Goal: Task Accomplishment & Management: Manage account settings

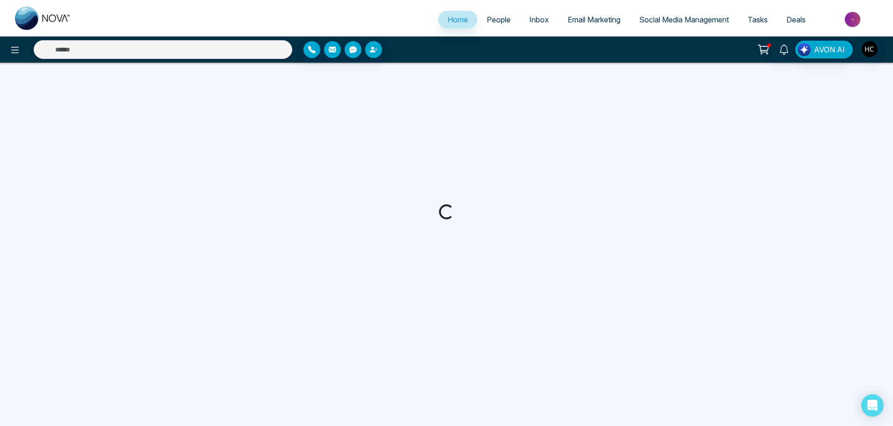
select select "*"
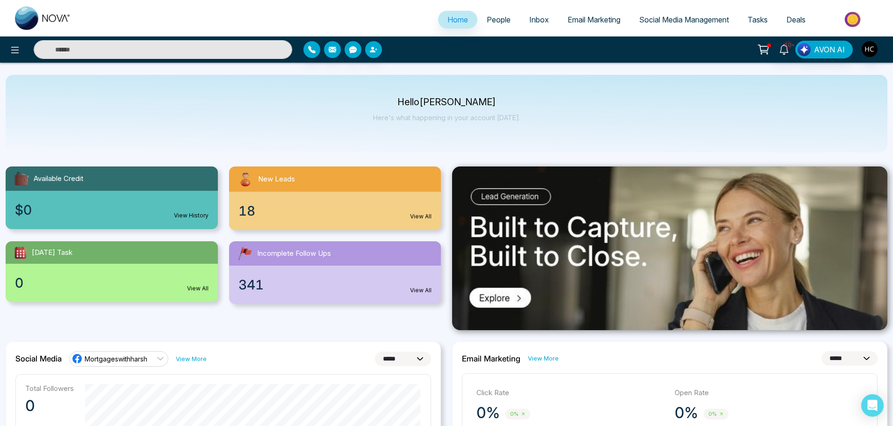
click at [493, 20] on span "People" at bounding box center [499, 19] width 24 height 9
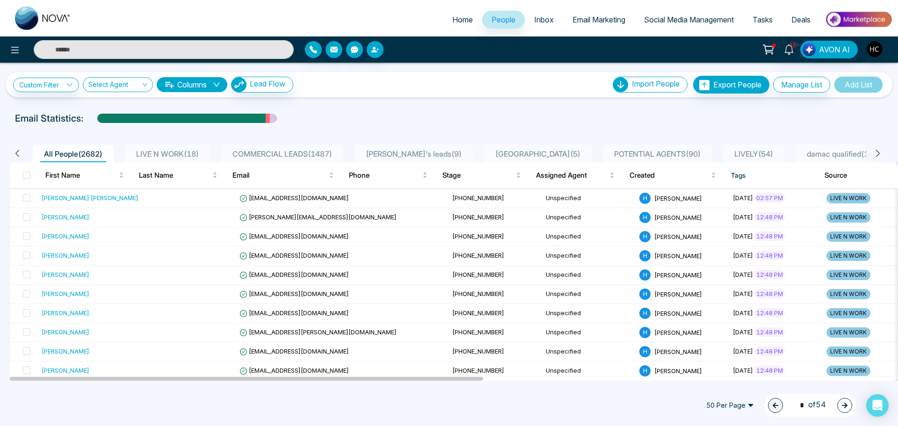
click at [185, 149] on span "LIVE N WORK ( 18 )" at bounding box center [167, 153] width 70 height 9
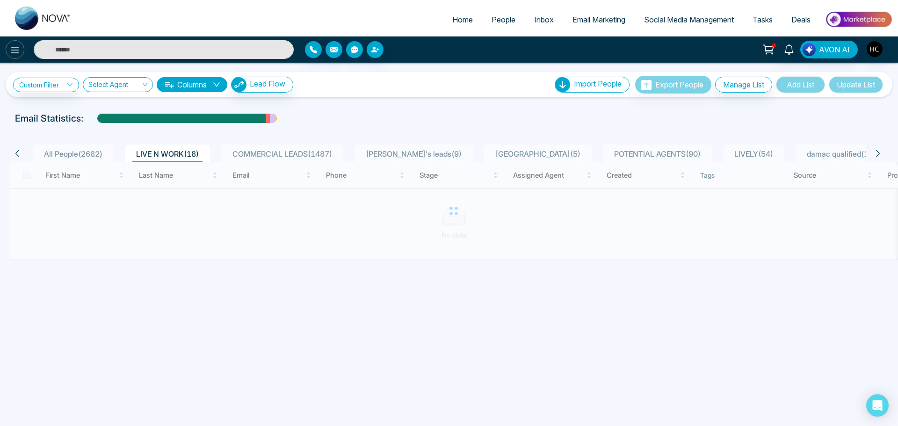
click at [13, 46] on icon at bounding box center [14, 49] width 11 height 11
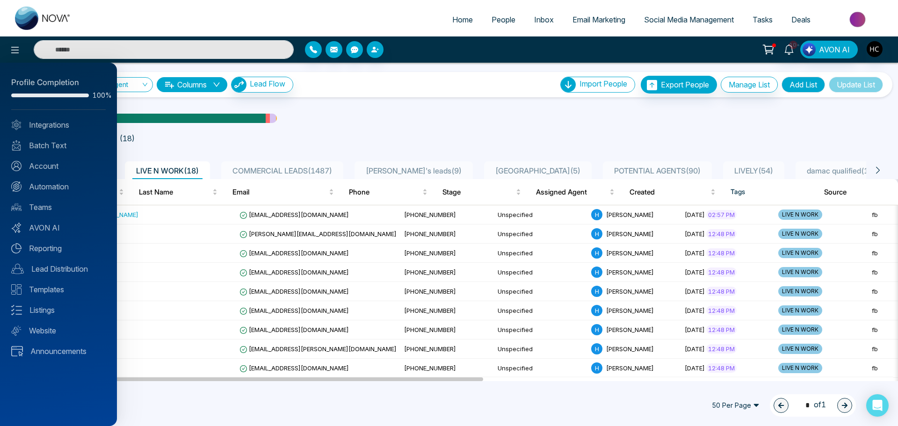
click at [308, 150] on div at bounding box center [449, 213] width 898 height 426
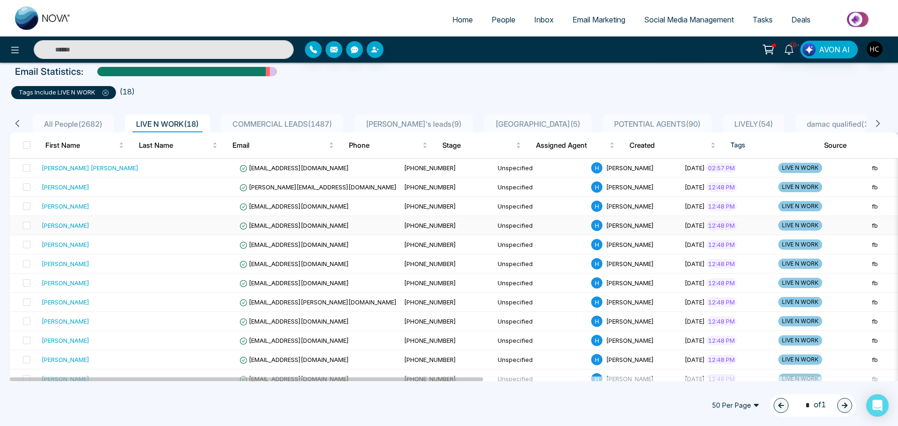
scroll to position [94, 0]
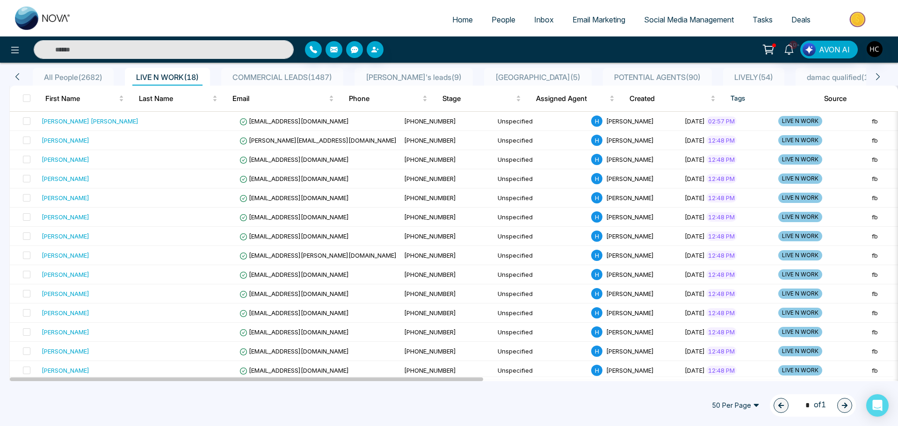
click at [877, 74] on icon at bounding box center [878, 77] width 8 height 8
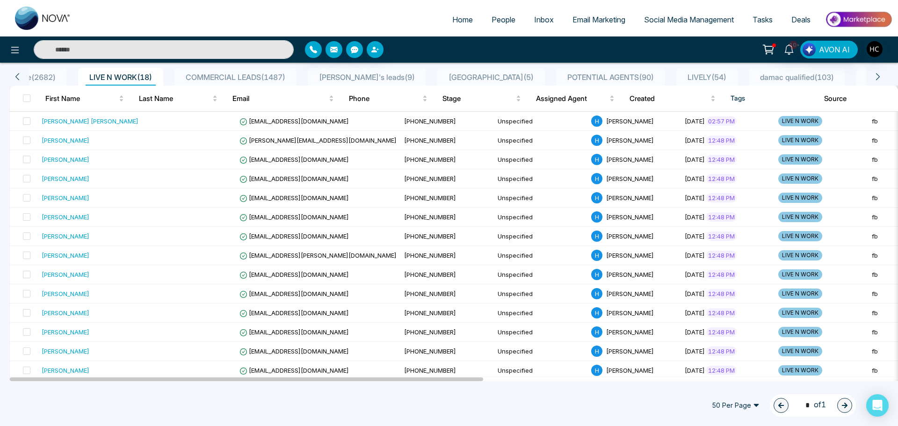
click at [877, 74] on icon at bounding box center [878, 77] width 8 height 8
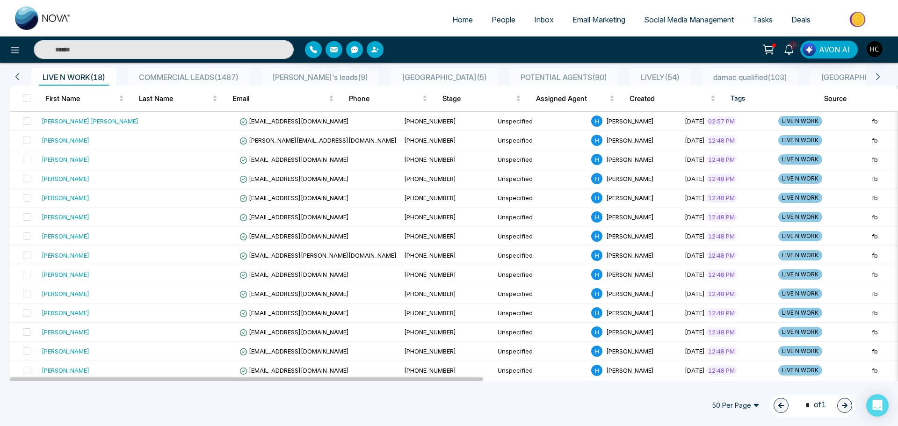
click at [877, 74] on icon at bounding box center [878, 77] width 8 height 8
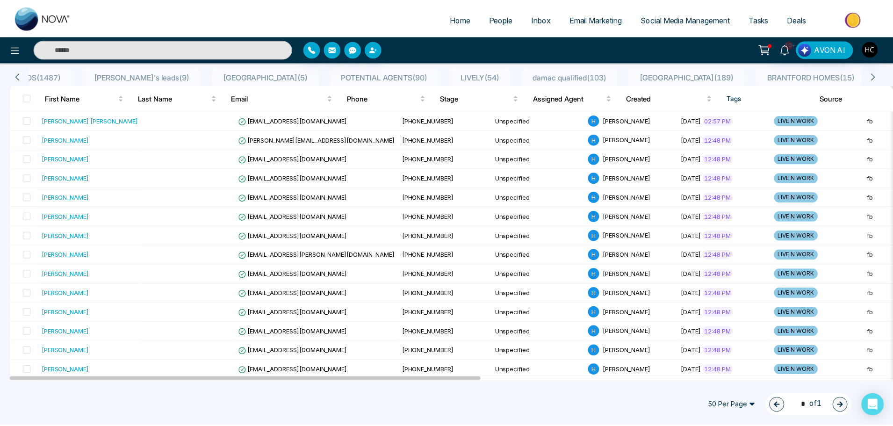
scroll to position [0, 281]
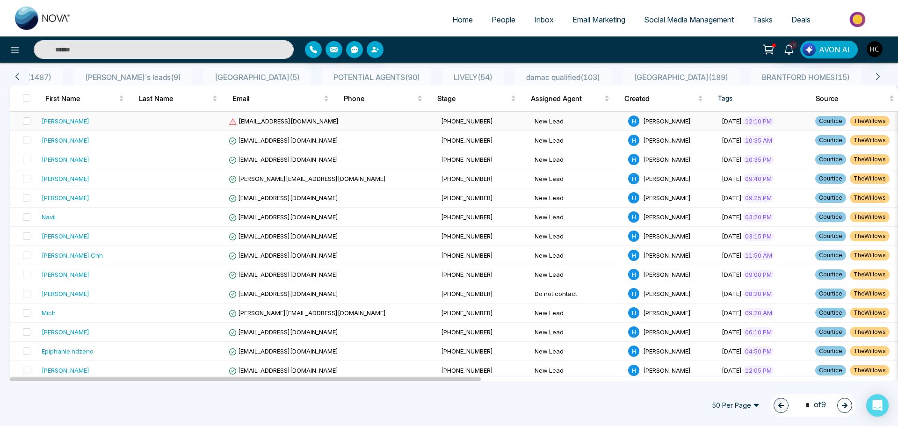
click at [437, 118] on td "[PHONE_NUMBER]" at bounding box center [484, 121] width 94 height 19
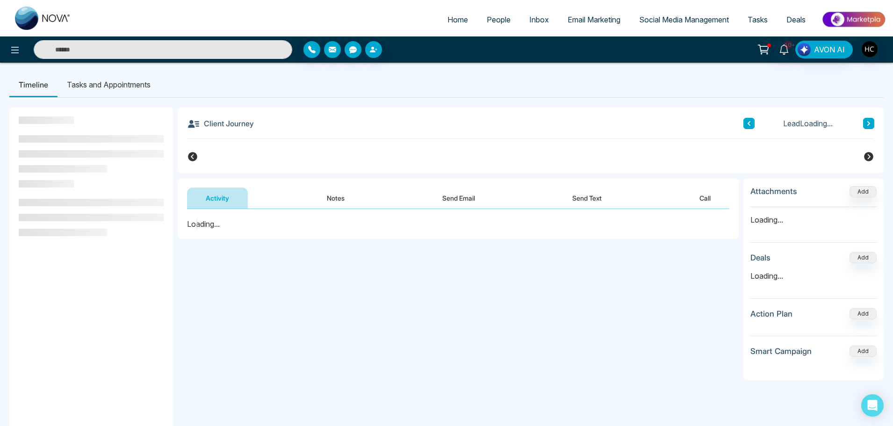
click at [336, 196] on button "Notes" at bounding box center [335, 198] width 55 height 21
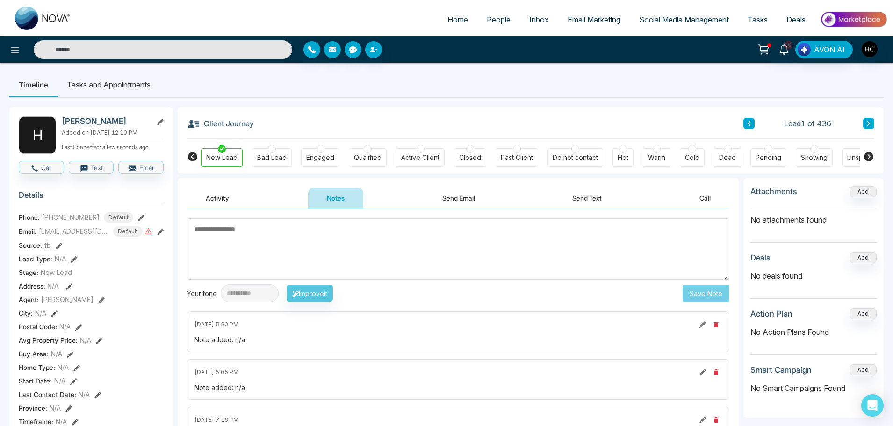
click at [249, 227] on textarea at bounding box center [458, 248] width 543 height 61
click at [401, 254] on textarea at bounding box center [458, 248] width 543 height 61
type textarea "*"
drag, startPoint x: 218, startPoint y: 238, endPoint x: 192, endPoint y: 240, distance: 26.3
click at [192, 240] on textarea "***" at bounding box center [458, 248] width 543 height 61
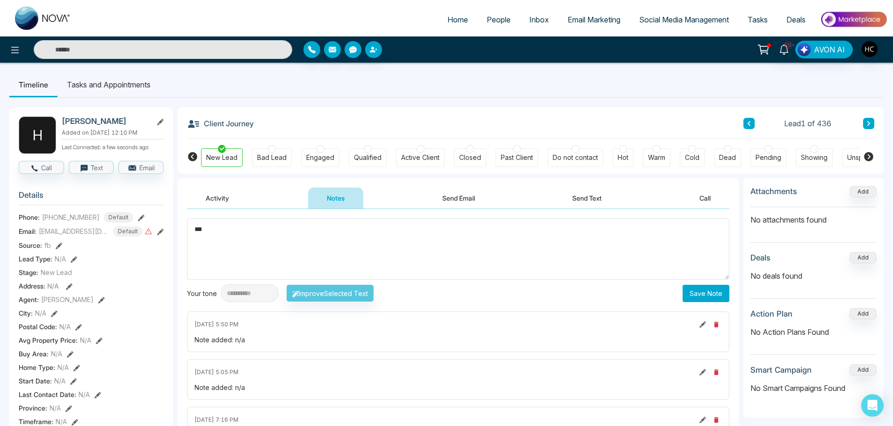
click at [342, 242] on textarea "***" at bounding box center [458, 248] width 543 height 61
type textarea "***"
click at [694, 290] on button "Save Note" at bounding box center [706, 293] width 47 height 17
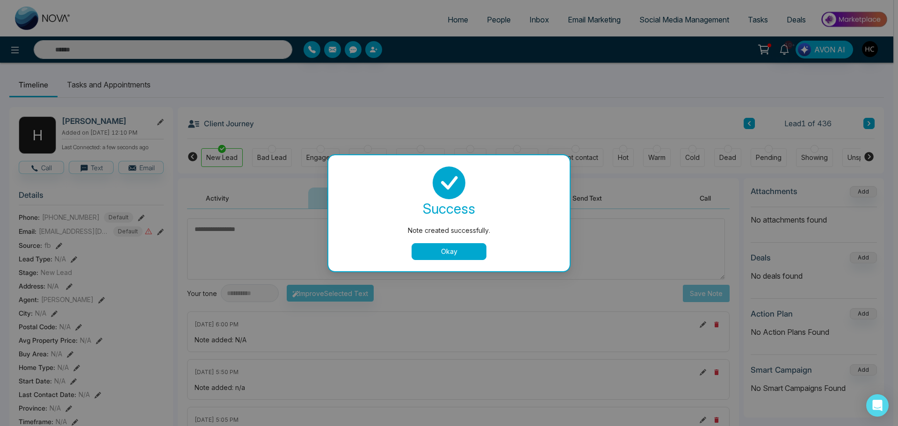
click at [449, 250] on button "Okay" at bounding box center [449, 251] width 75 height 17
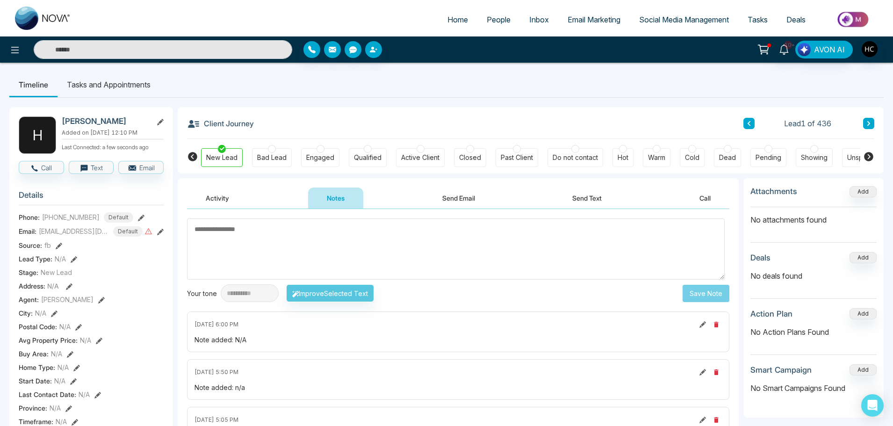
click at [872, 125] on button at bounding box center [868, 123] width 11 height 11
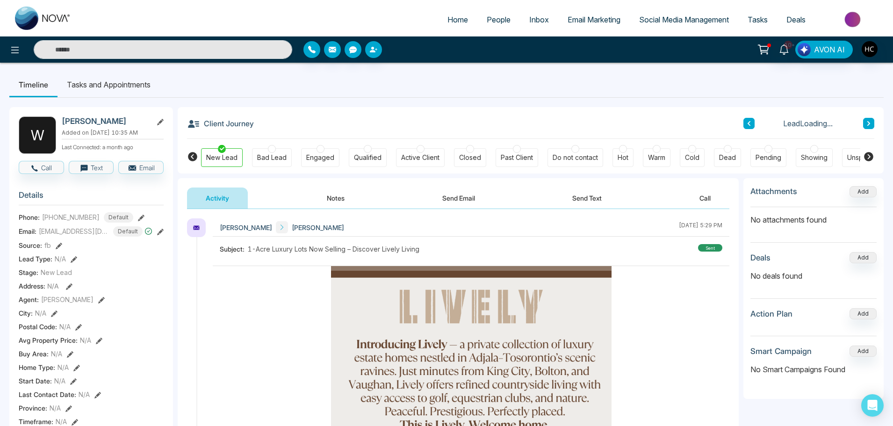
click at [349, 198] on button "Notes" at bounding box center [335, 198] width 55 height 21
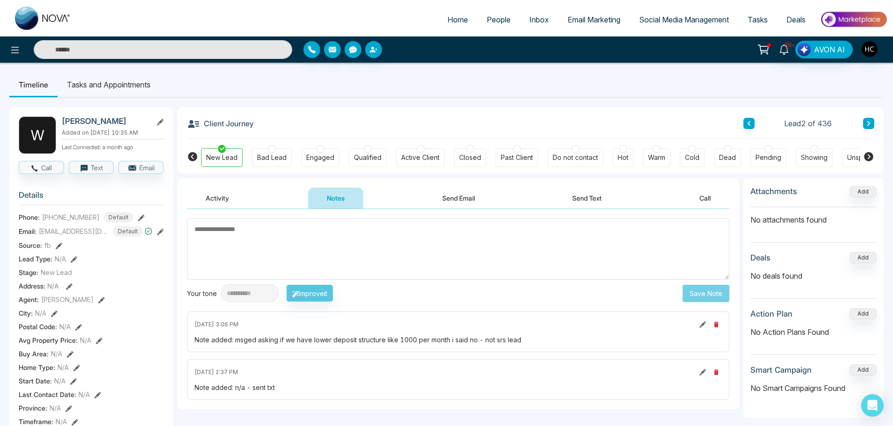
click at [864, 127] on button at bounding box center [868, 123] width 11 height 11
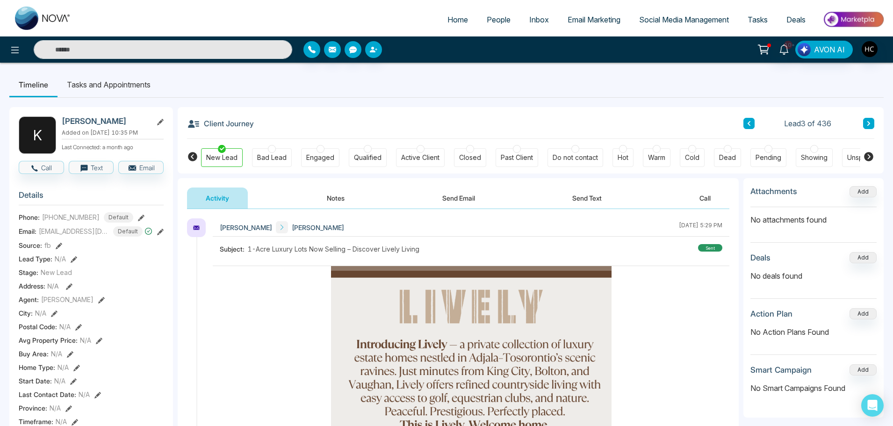
click at [337, 198] on button "Notes" at bounding box center [335, 198] width 55 height 21
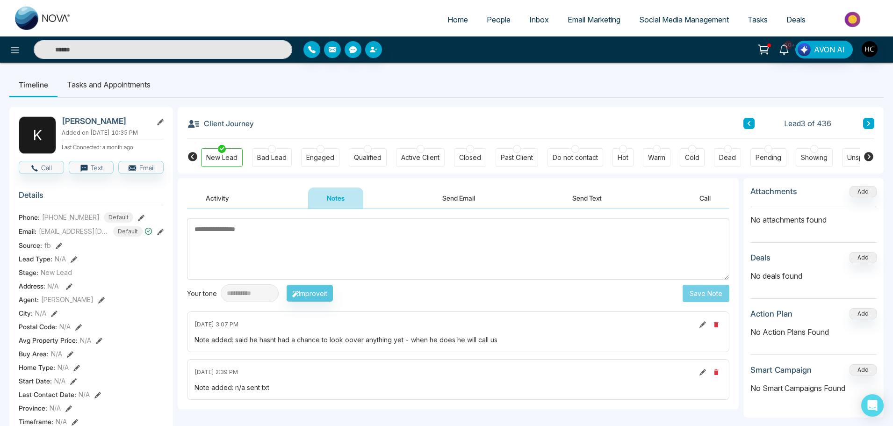
click at [868, 121] on icon at bounding box center [869, 124] width 5 height 6
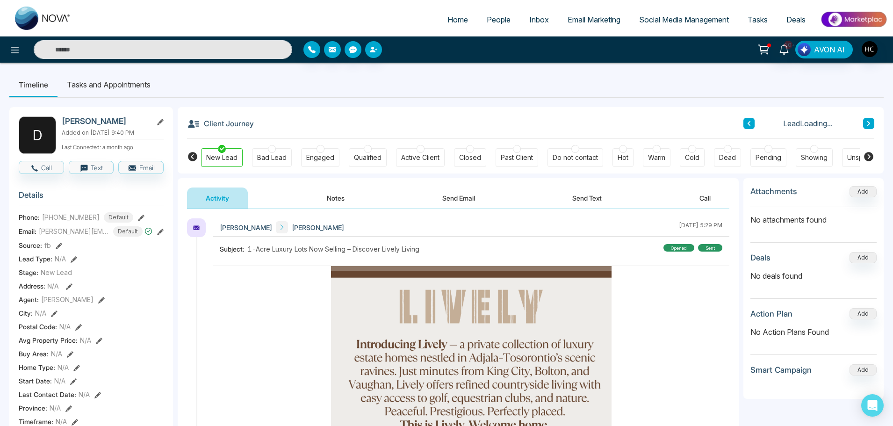
click at [322, 194] on button "Notes" at bounding box center [335, 198] width 55 height 21
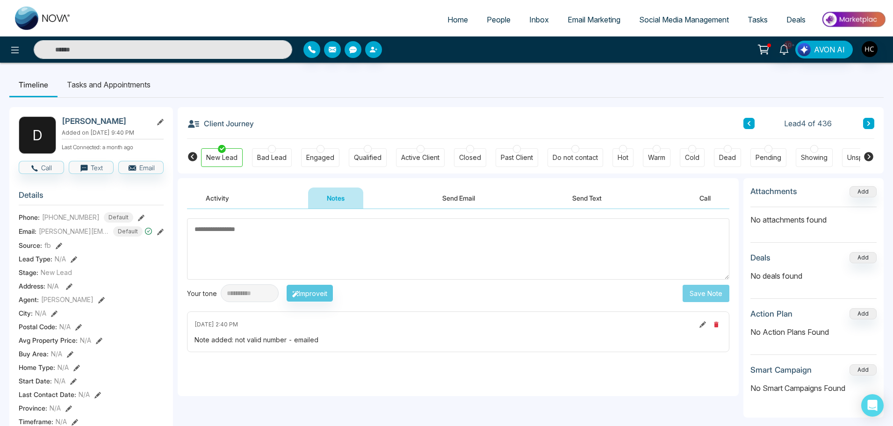
click at [871, 121] on icon at bounding box center [869, 124] width 5 height 6
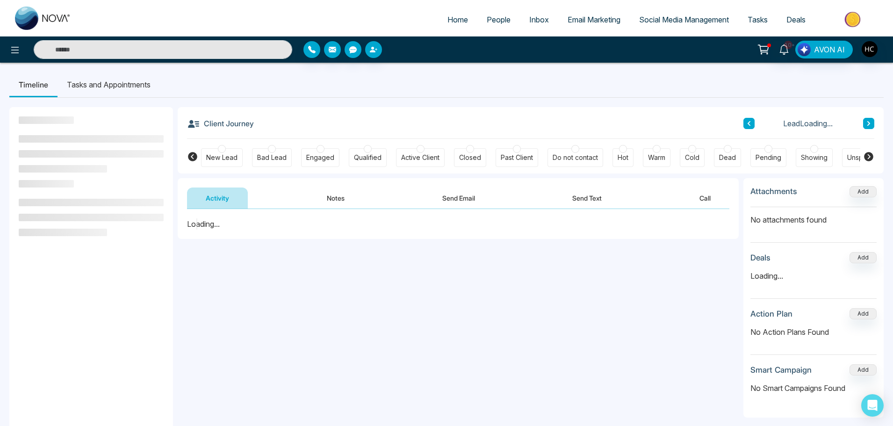
click at [335, 203] on button "Notes" at bounding box center [335, 198] width 55 height 21
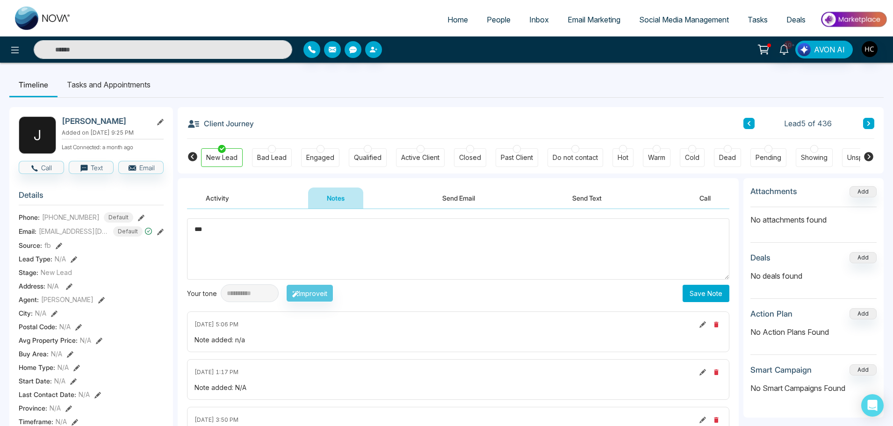
type textarea "***"
click at [726, 296] on button "Save Note" at bounding box center [706, 293] width 47 height 17
click at [438, 254] on textarea at bounding box center [458, 248] width 543 height 61
click at [875, 108] on div "Client Journey Lead 5 of 436 New Lead Bad Lead Engaged Qualified Active Client …" at bounding box center [531, 140] width 706 height 66
click at [876, 123] on div "Client Journey Lead 5 of 436 New Lead Bad Lead Engaged Qualified Active Client …" at bounding box center [531, 140] width 706 height 66
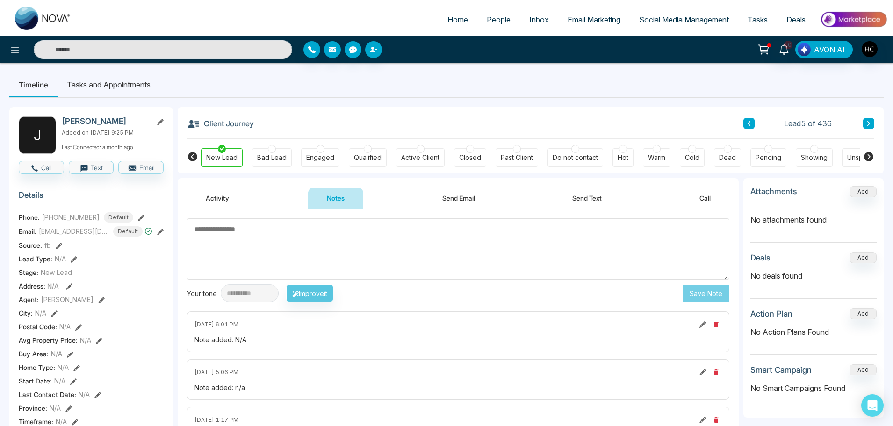
click at [863, 86] on ul "Timeline Tasks and Appointments" at bounding box center [446, 84] width 875 height 25
click at [867, 128] on button at bounding box center [868, 123] width 11 height 11
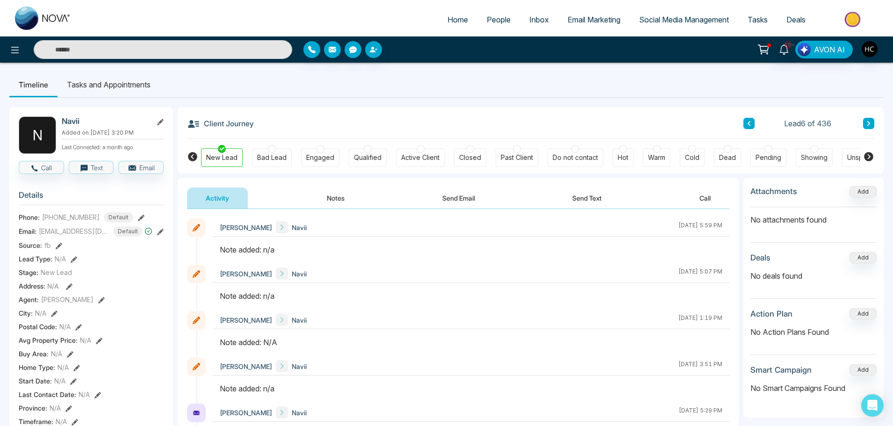
click at [340, 193] on button "Notes" at bounding box center [335, 198] width 55 height 21
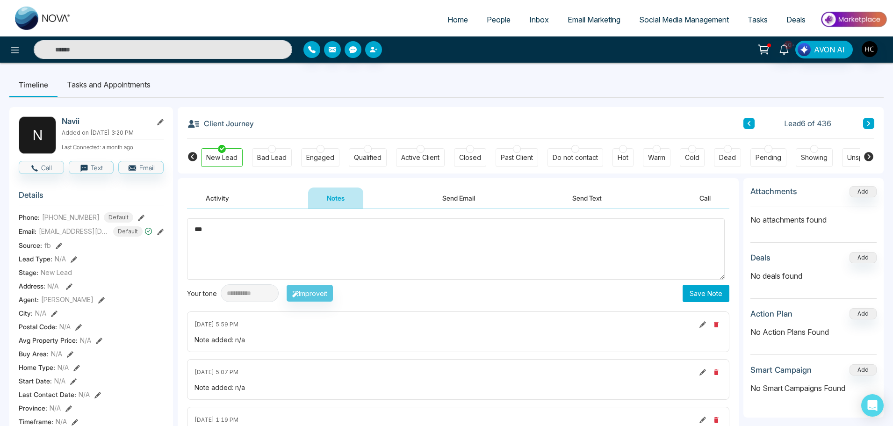
type textarea "***"
click at [692, 289] on button "Save Note" at bounding box center [706, 293] width 47 height 17
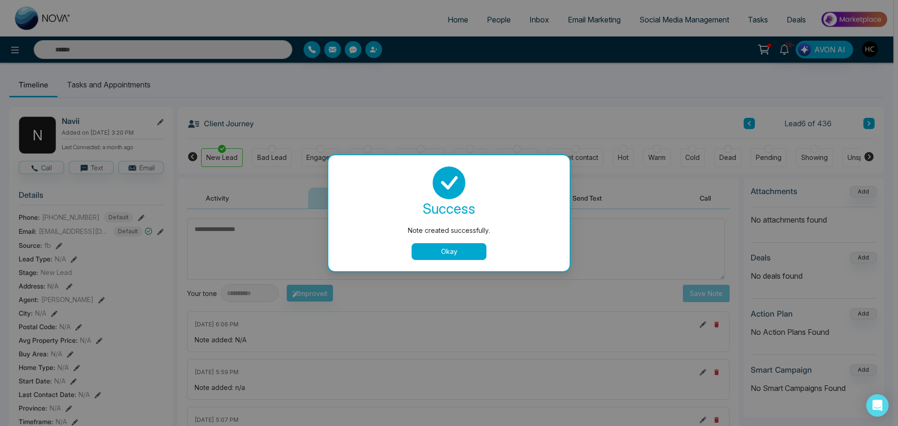
click at [424, 252] on button "Okay" at bounding box center [449, 251] width 75 height 17
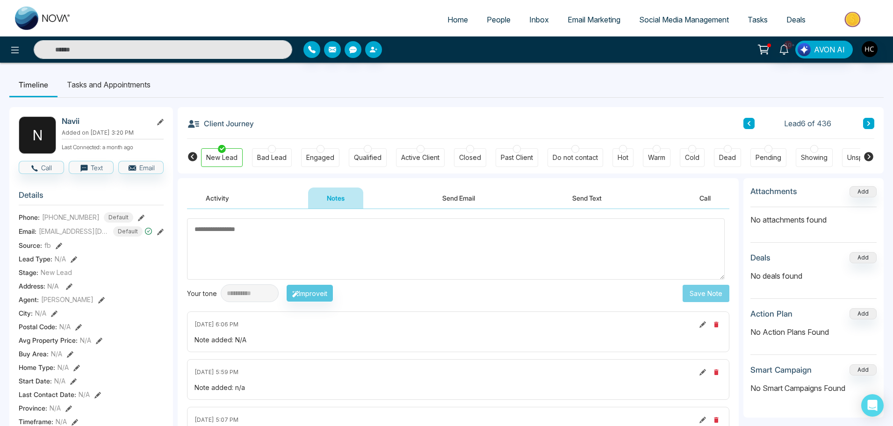
click at [868, 119] on button at bounding box center [868, 123] width 11 height 11
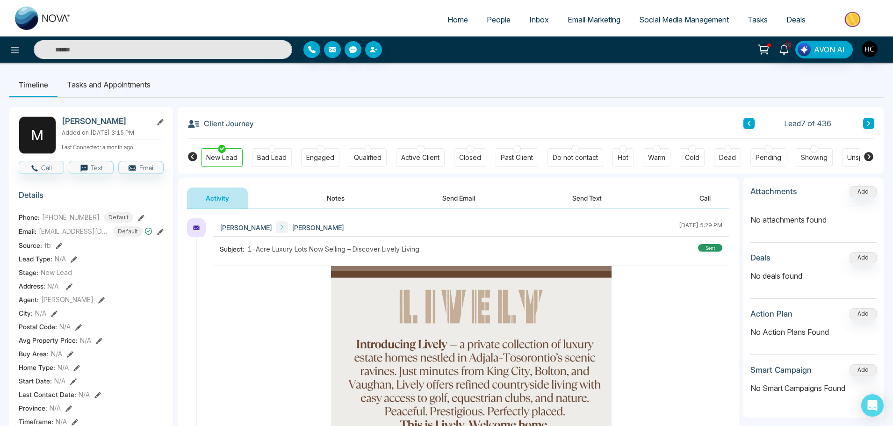
click at [338, 201] on button "Notes" at bounding box center [335, 198] width 55 height 21
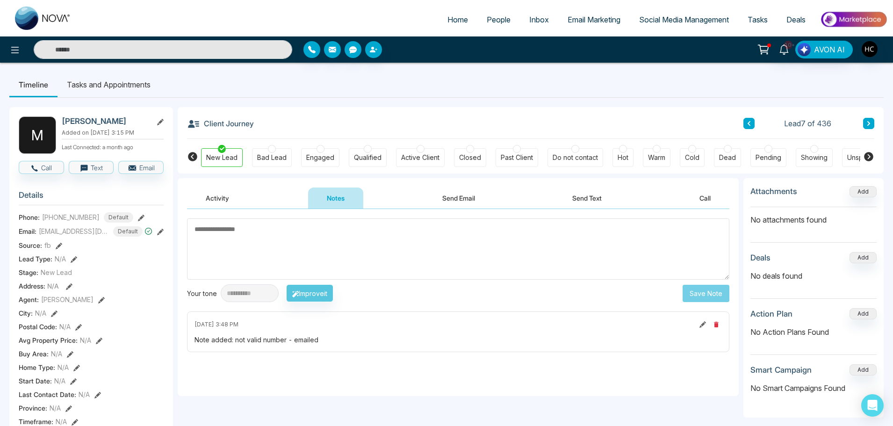
click at [866, 121] on button at bounding box center [868, 123] width 11 height 11
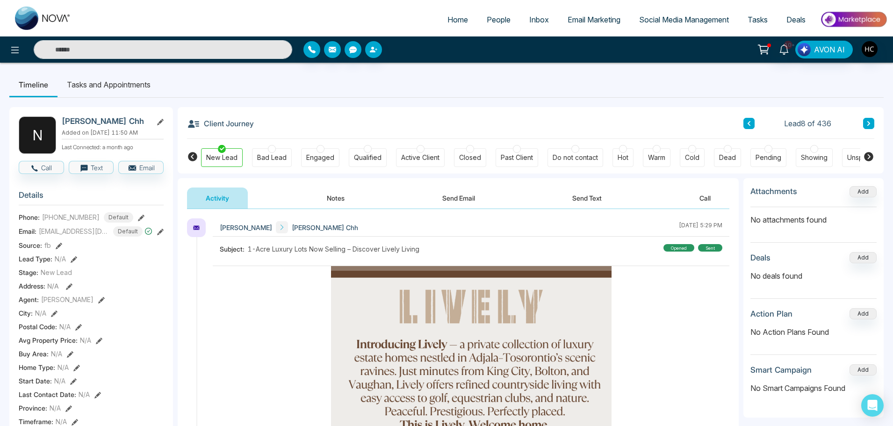
click at [341, 195] on button "Notes" at bounding box center [335, 198] width 55 height 21
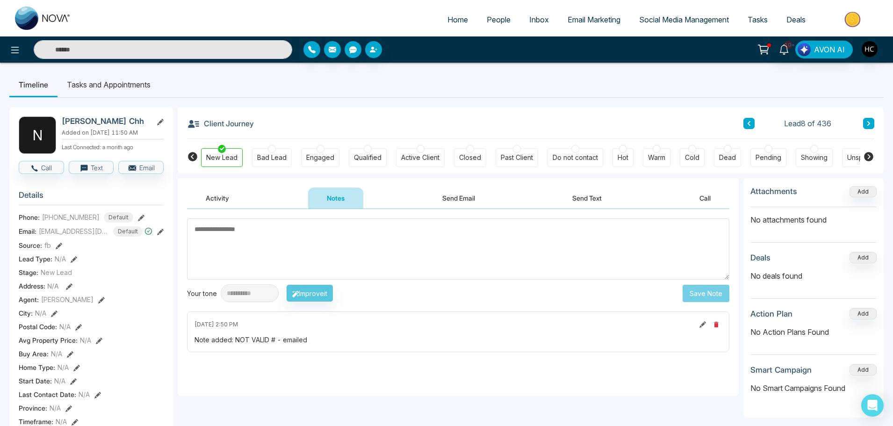
click at [869, 128] on button at bounding box center [868, 123] width 11 height 11
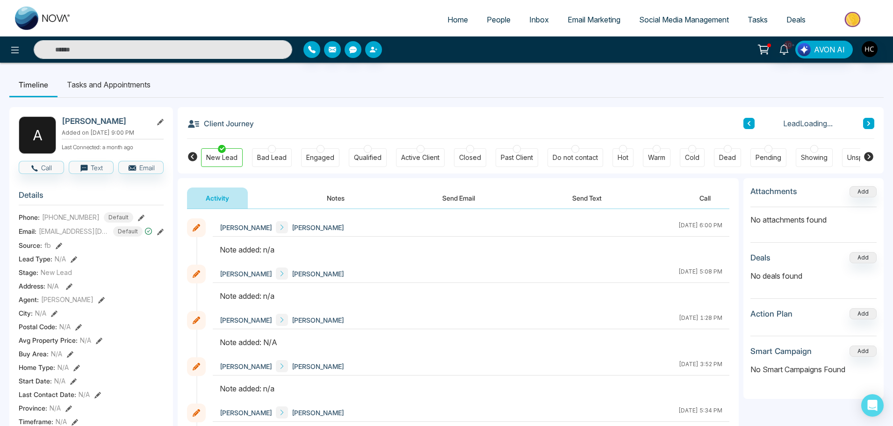
click at [335, 203] on button "Notes" at bounding box center [335, 198] width 55 height 21
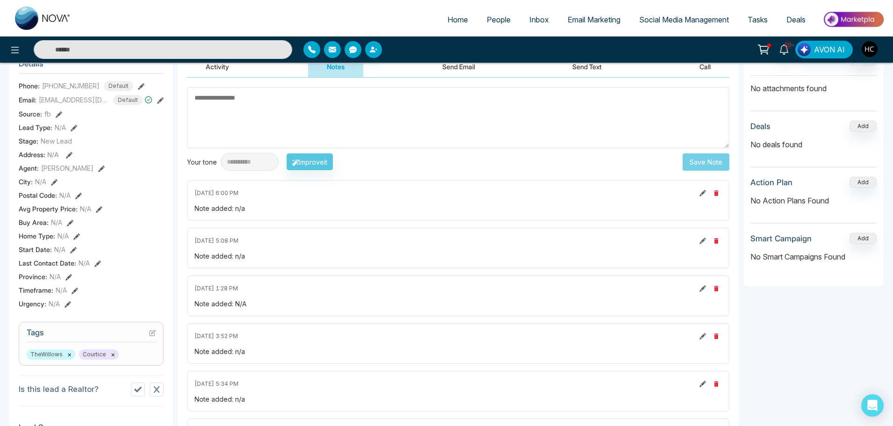
scroll to position [46, 0]
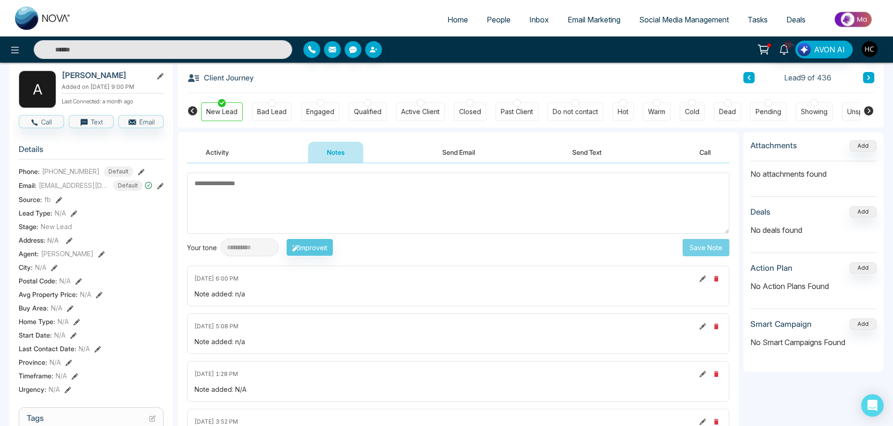
click at [283, 211] on textarea at bounding box center [458, 203] width 543 height 61
type textarea "***"
click at [707, 251] on button "Save Note" at bounding box center [706, 247] width 47 height 17
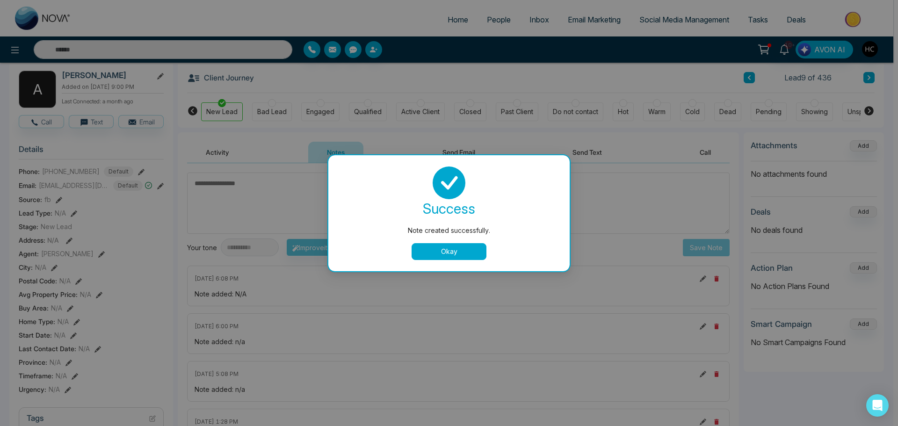
drag, startPoint x: 471, startPoint y: 248, endPoint x: 518, endPoint y: 245, distance: 47.8
click at [473, 248] on button "Okay" at bounding box center [449, 251] width 75 height 17
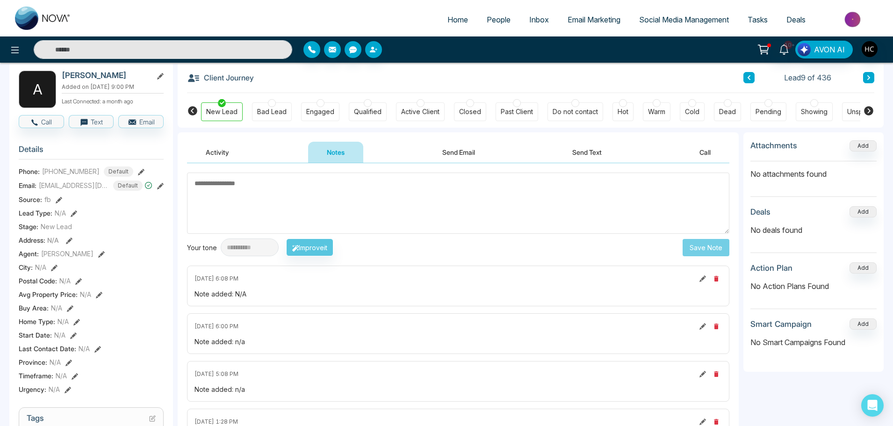
click at [868, 75] on icon at bounding box center [869, 78] width 5 height 6
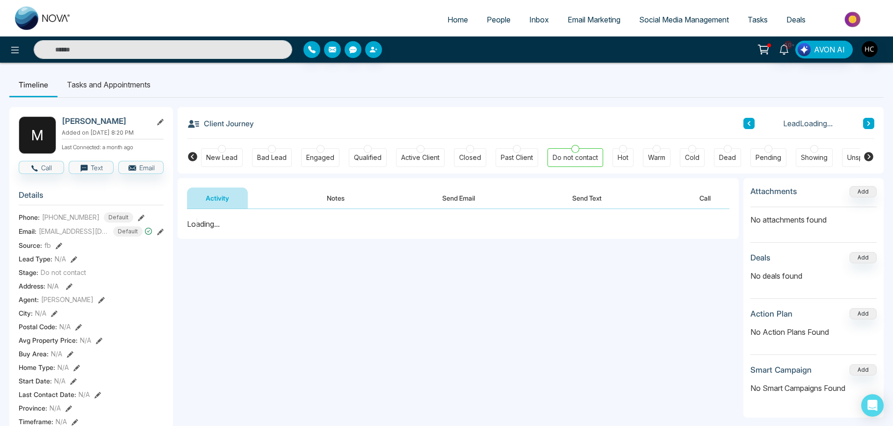
click at [345, 199] on button "Notes" at bounding box center [335, 198] width 55 height 21
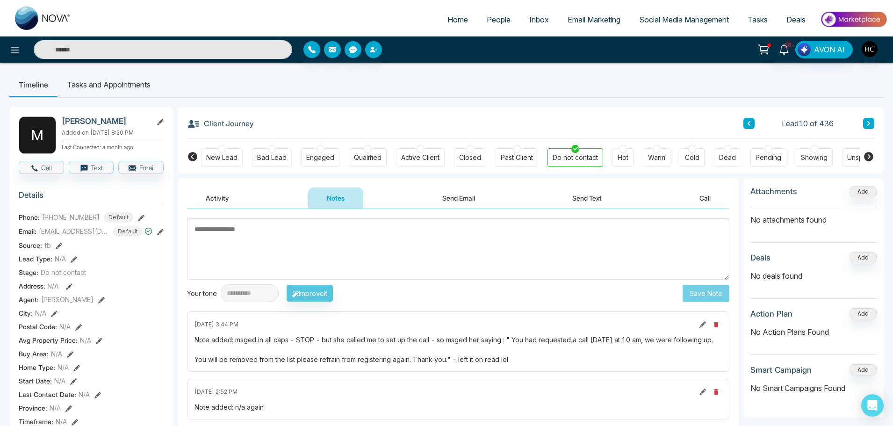
click at [422, 250] on textarea at bounding box center [458, 248] width 543 height 61
click at [865, 121] on button at bounding box center [868, 123] width 11 height 11
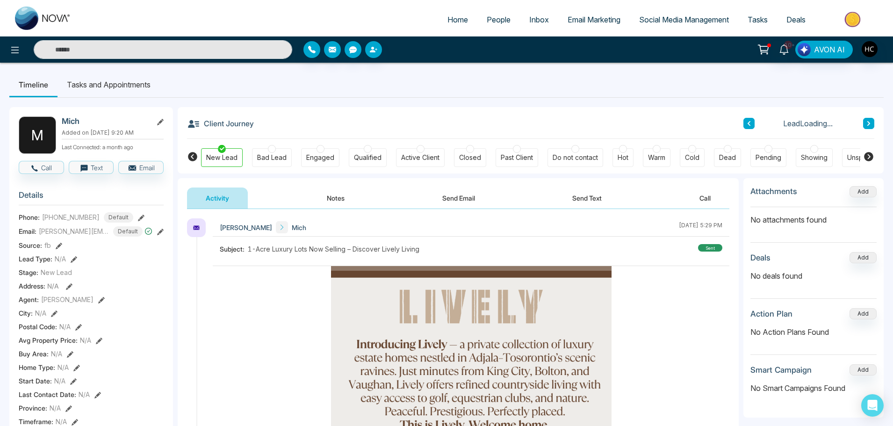
click at [332, 195] on button "Notes" at bounding box center [335, 198] width 55 height 21
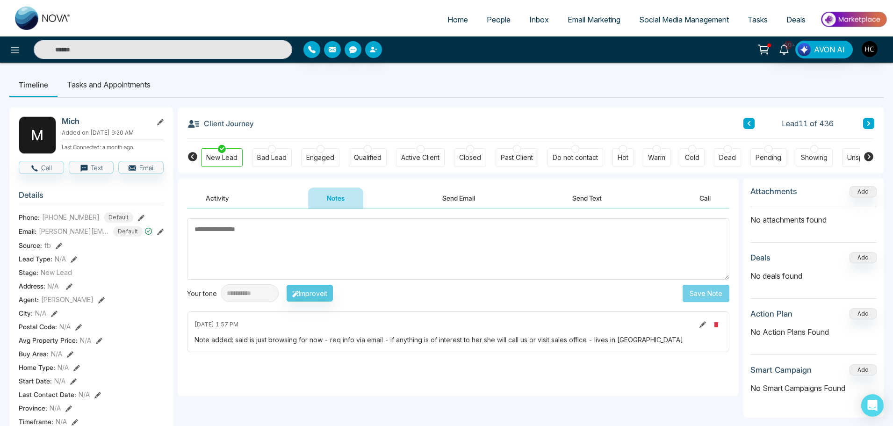
click at [867, 121] on icon at bounding box center [869, 124] width 5 height 6
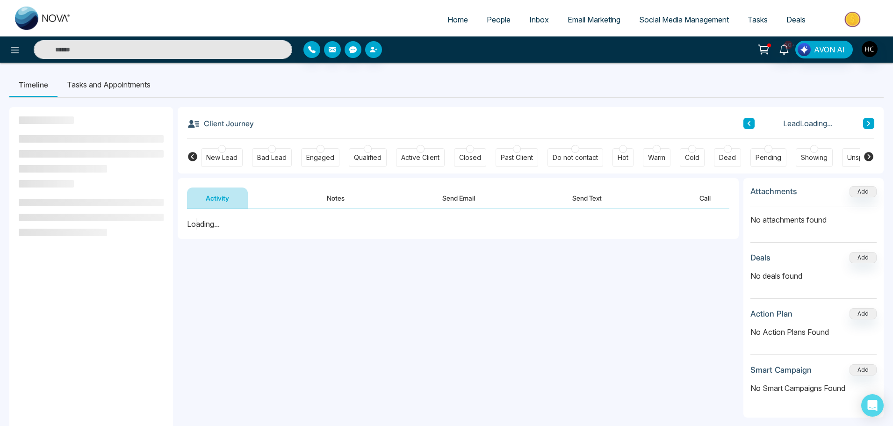
click at [335, 203] on button "Notes" at bounding box center [335, 198] width 55 height 21
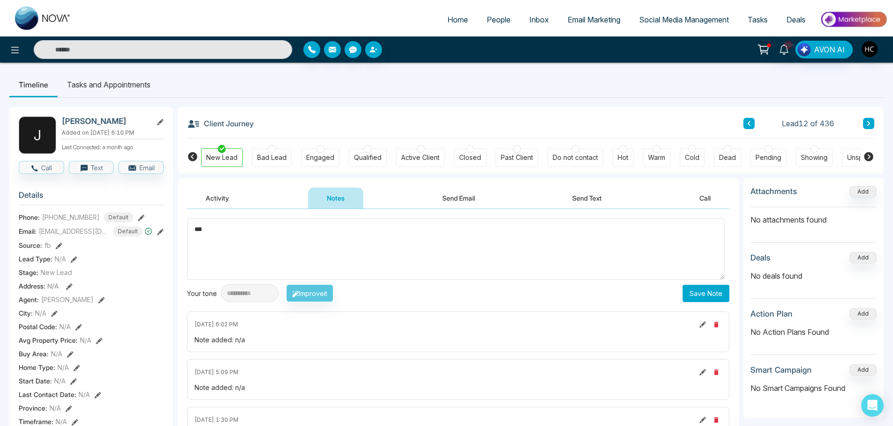
type textarea "***"
click at [710, 291] on button "Save Note" at bounding box center [706, 293] width 47 height 17
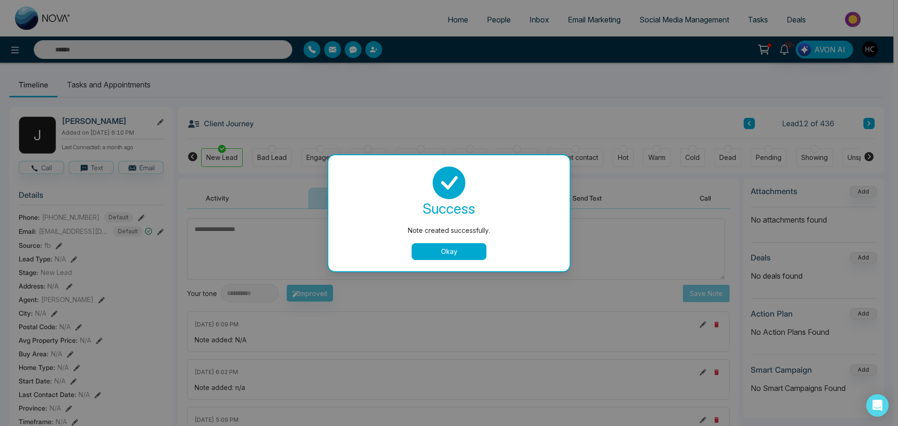
click at [438, 248] on button "Okay" at bounding box center [449, 251] width 75 height 17
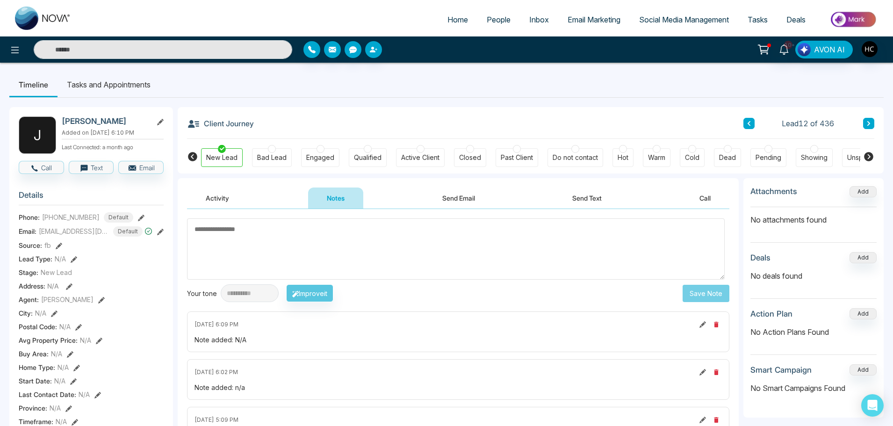
click at [871, 123] on icon at bounding box center [869, 124] width 5 height 6
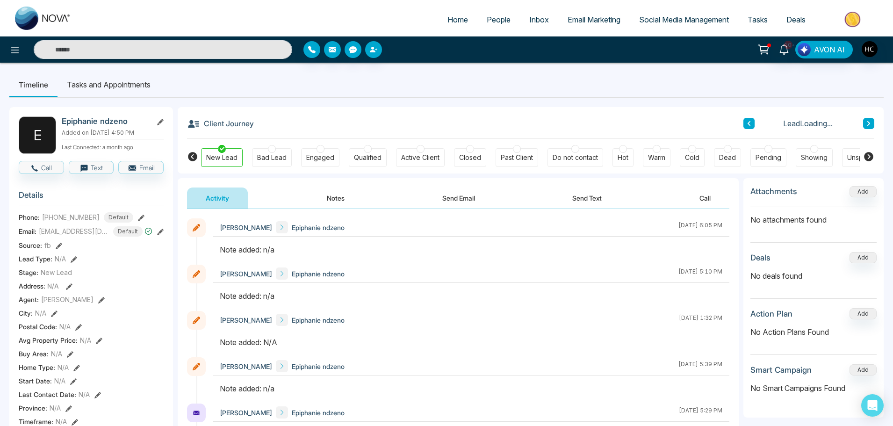
click at [336, 196] on button "Notes" at bounding box center [335, 198] width 55 height 21
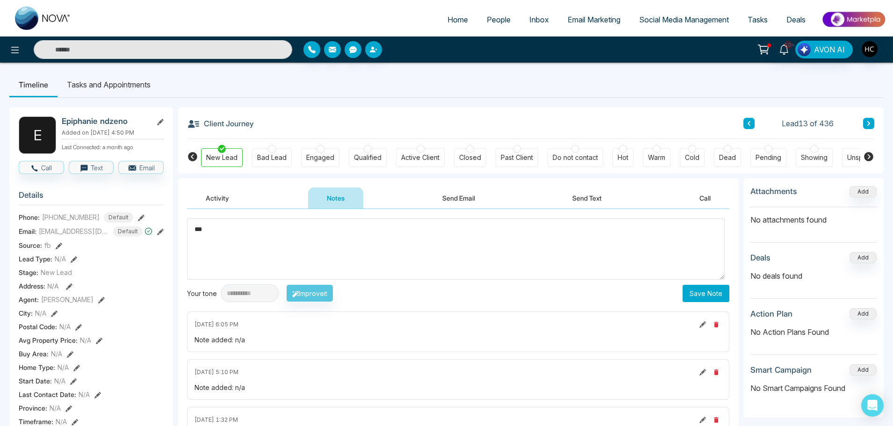
type textarea "***"
click at [695, 290] on button "Save Note" at bounding box center [706, 293] width 47 height 17
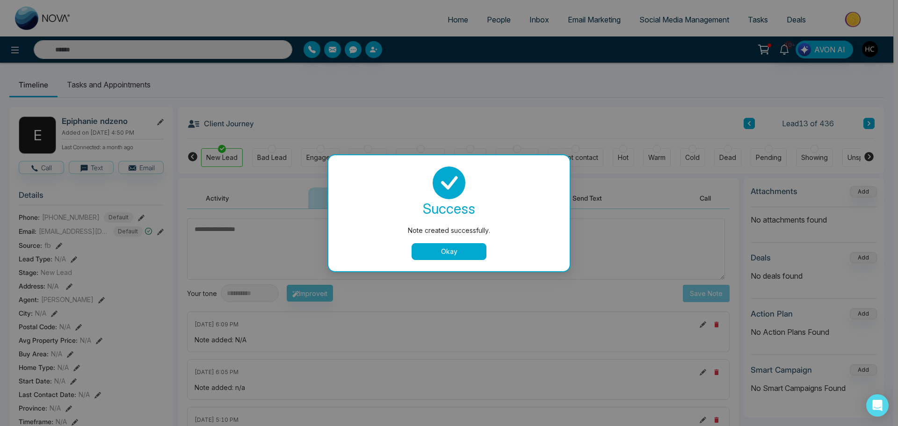
click at [464, 250] on button "Okay" at bounding box center [449, 251] width 75 height 17
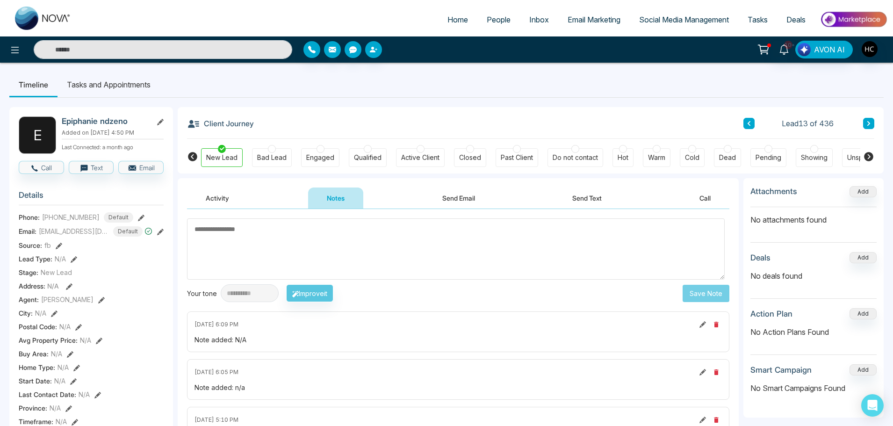
click at [866, 117] on div "Client Journey Lead 13 of 436" at bounding box center [531, 123] width 688 height 32
click at [872, 119] on button at bounding box center [868, 123] width 11 height 11
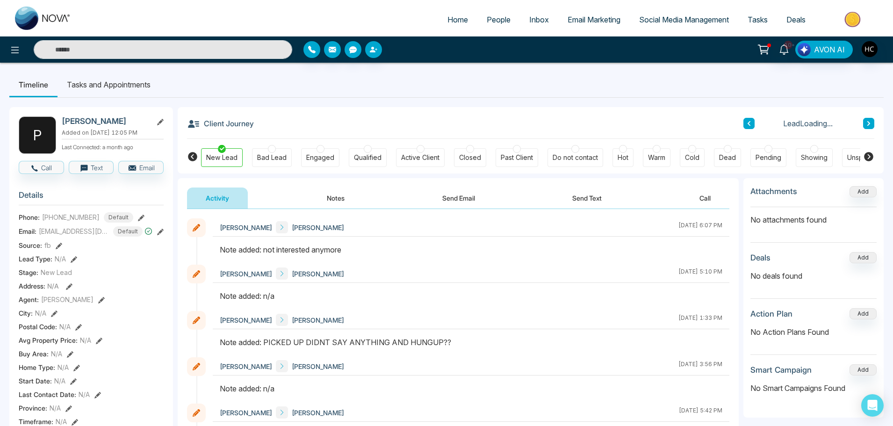
click at [872, 120] on button at bounding box center [868, 123] width 11 height 11
click at [342, 199] on button "Notes" at bounding box center [335, 198] width 55 height 21
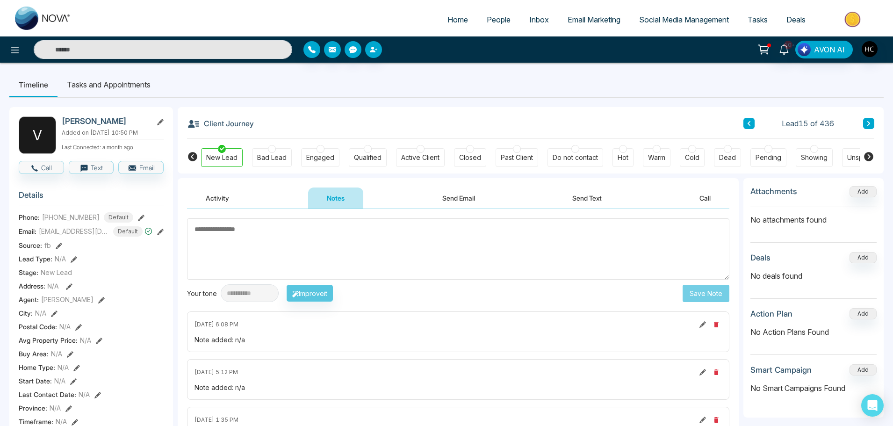
click at [327, 250] on textarea at bounding box center [458, 248] width 543 height 61
type textarea "***"
click at [694, 296] on button "Save Note" at bounding box center [706, 293] width 47 height 17
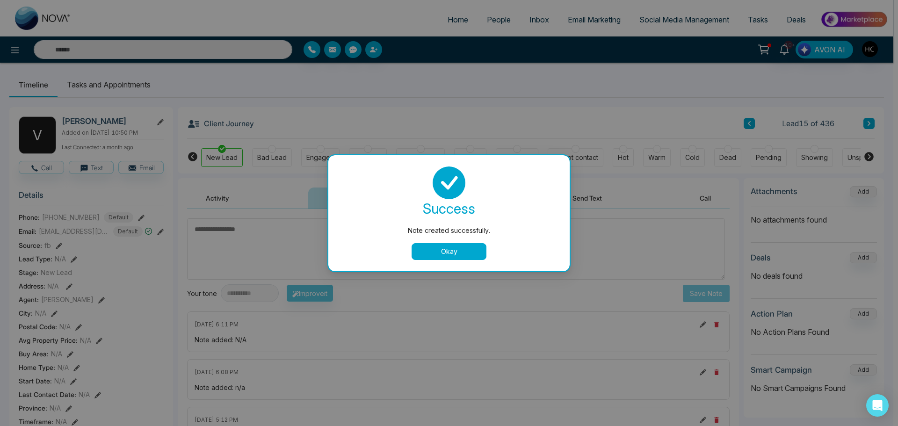
click at [466, 256] on button "Okay" at bounding box center [449, 251] width 75 height 17
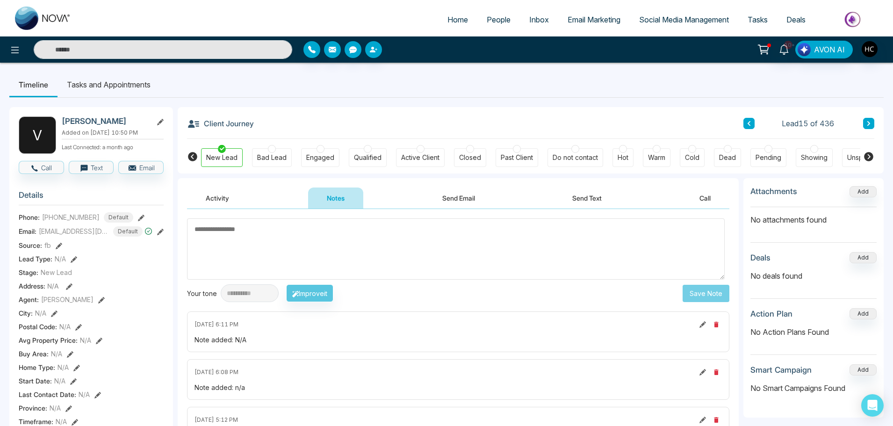
click at [869, 121] on icon at bounding box center [869, 124] width 5 height 6
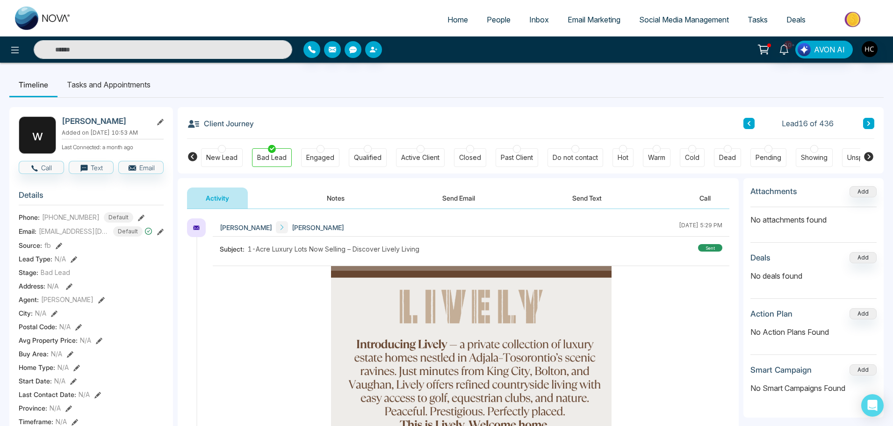
click at [869, 119] on button at bounding box center [868, 123] width 11 height 11
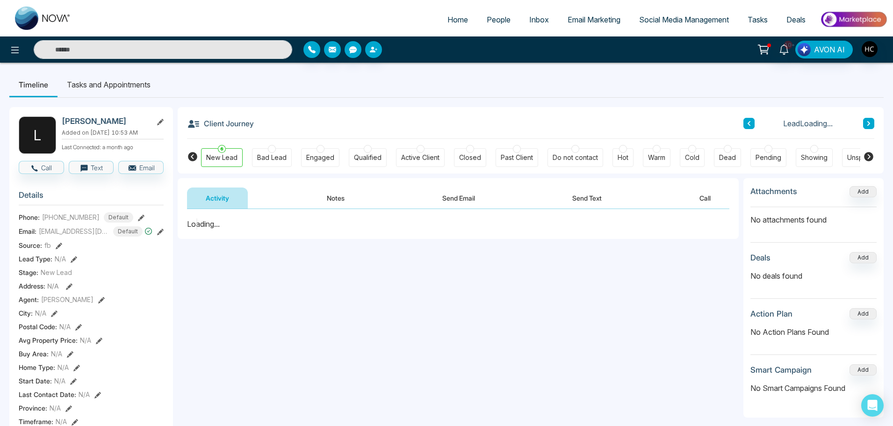
click at [331, 200] on button "Notes" at bounding box center [335, 198] width 55 height 21
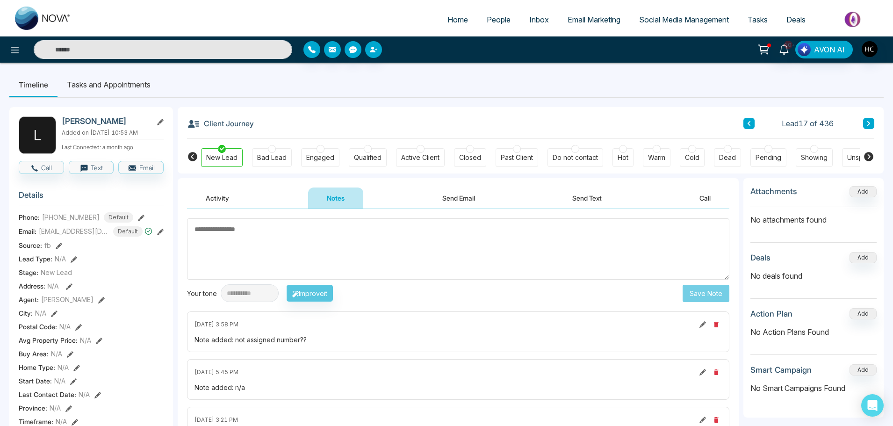
click at [863, 125] on div "Lead 17 of 436" at bounding box center [809, 123] width 131 height 11
click at [867, 124] on icon at bounding box center [869, 124] width 5 height 6
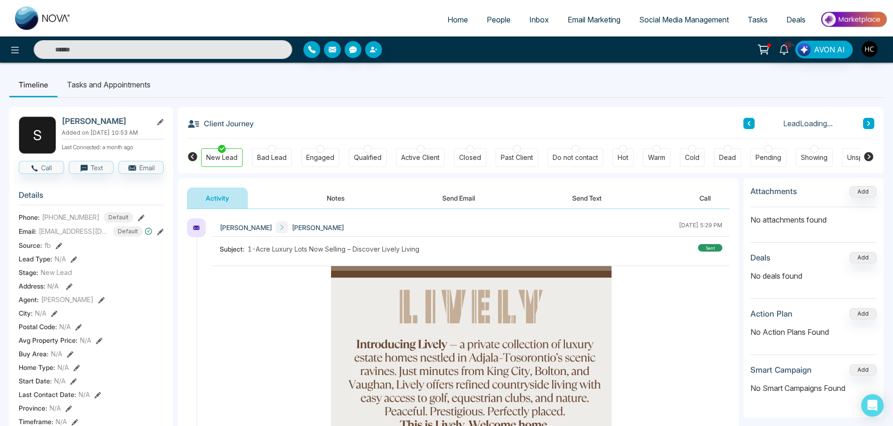
click at [329, 203] on button "Notes" at bounding box center [335, 198] width 55 height 21
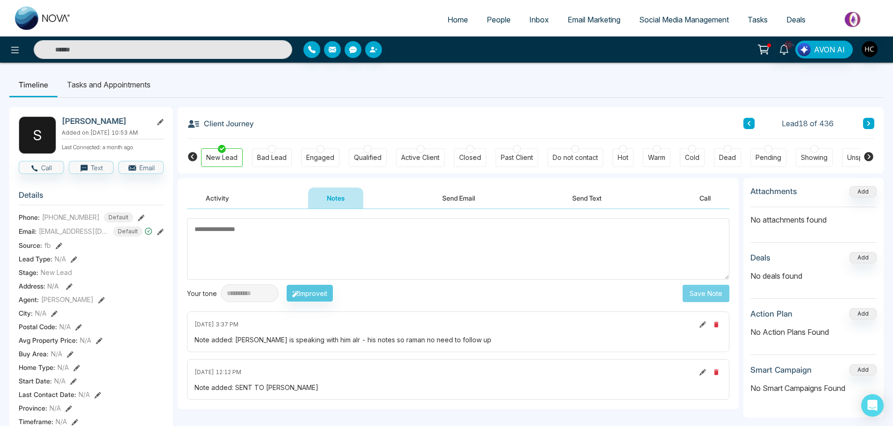
click at [868, 129] on button at bounding box center [868, 123] width 11 height 11
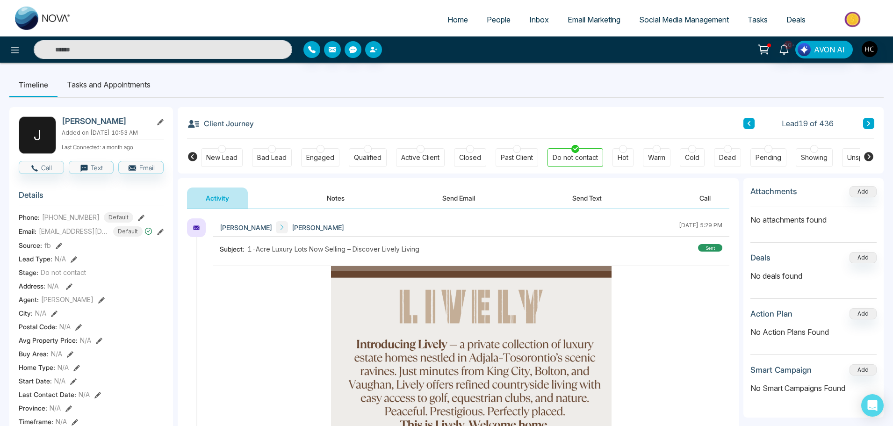
click at [870, 124] on icon at bounding box center [869, 123] width 3 height 5
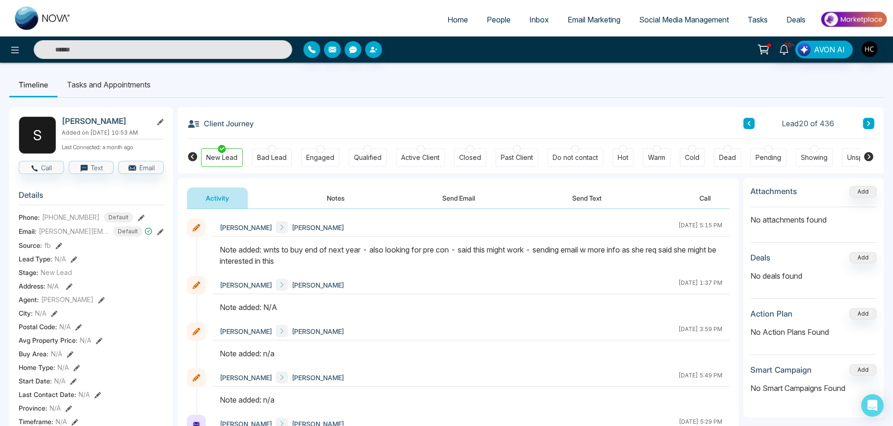
click at [348, 193] on button "Notes" at bounding box center [335, 198] width 55 height 21
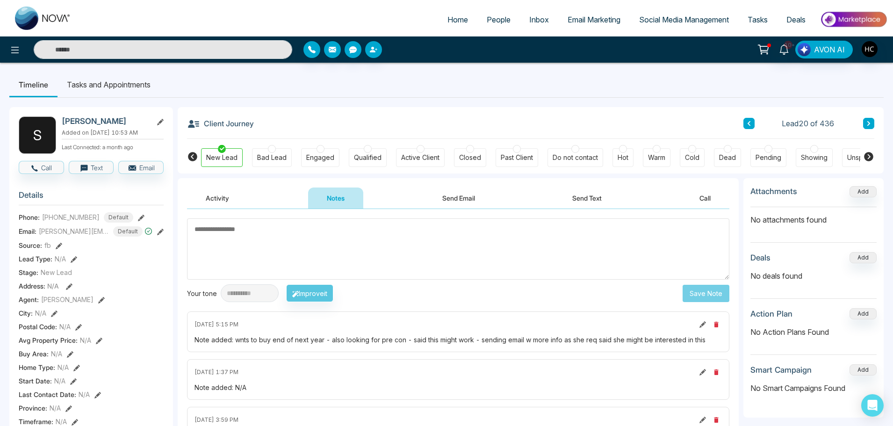
click at [589, 268] on textarea at bounding box center [458, 248] width 543 height 61
click at [876, 124] on div "Client Journey Lead 20 of 436 New Lead Bad Lead Engaged Qualified Active Client…" at bounding box center [531, 140] width 706 height 66
click at [871, 124] on icon at bounding box center [869, 124] width 5 height 6
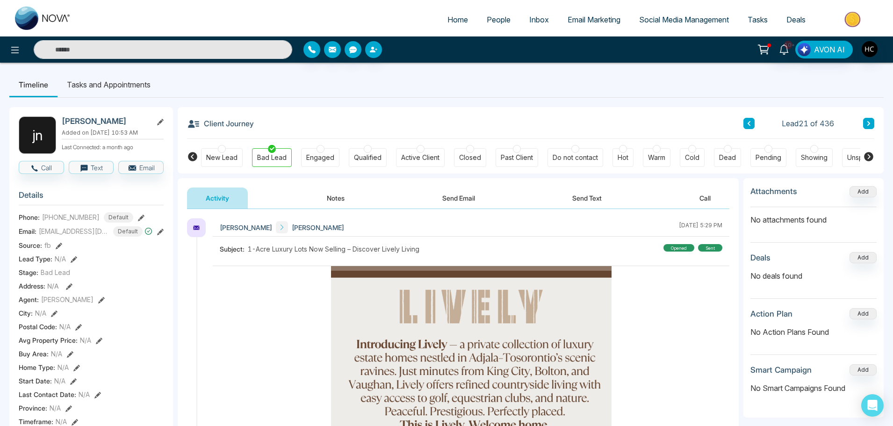
click at [321, 194] on button "Notes" at bounding box center [335, 198] width 55 height 21
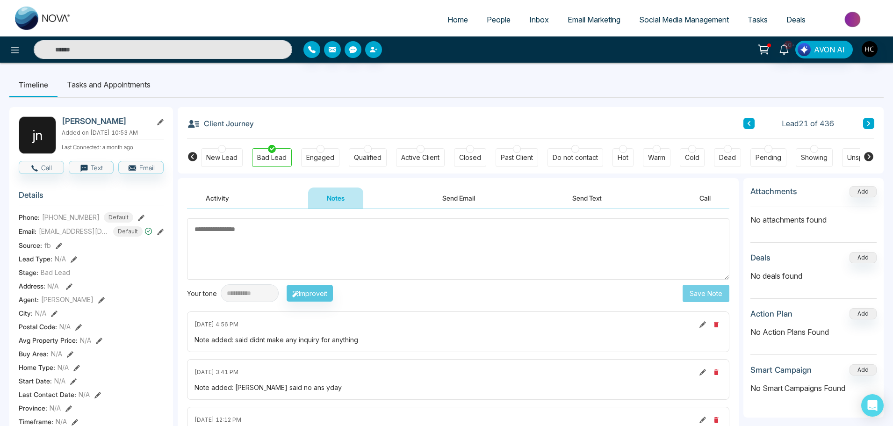
click at [870, 122] on icon at bounding box center [869, 124] width 5 height 6
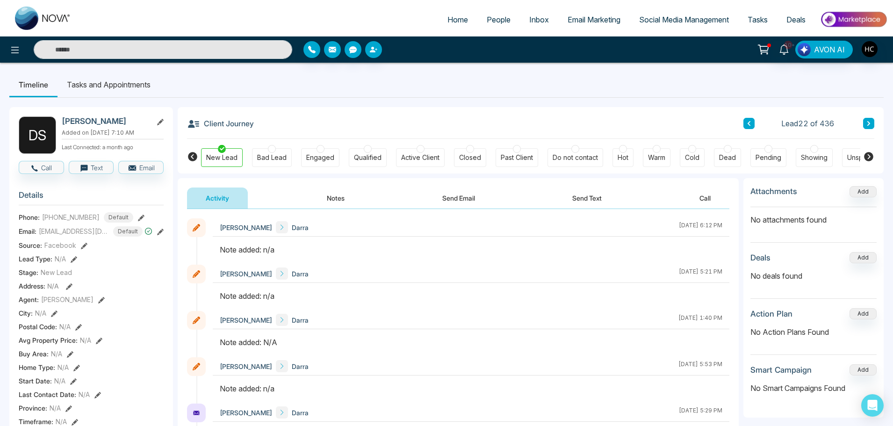
click at [335, 204] on button "Notes" at bounding box center [335, 198] width 55 height 21
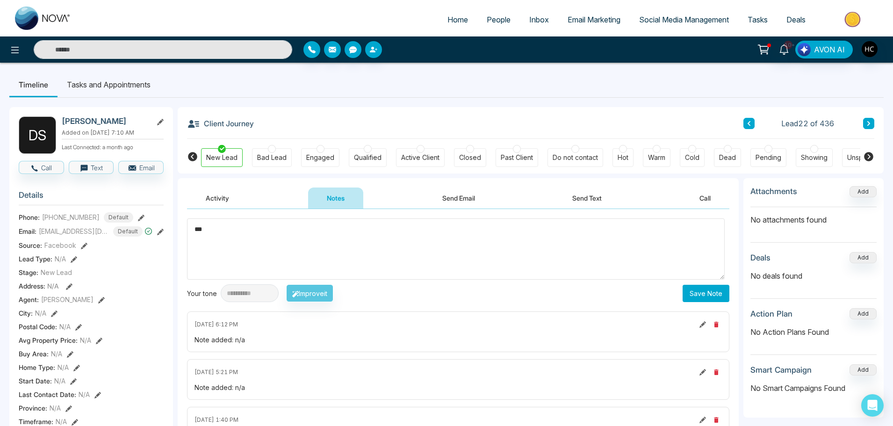
type textarea "***"
click at [687, 295] on button "Save Note" at bounding box center [706, 293] width 47 height 17
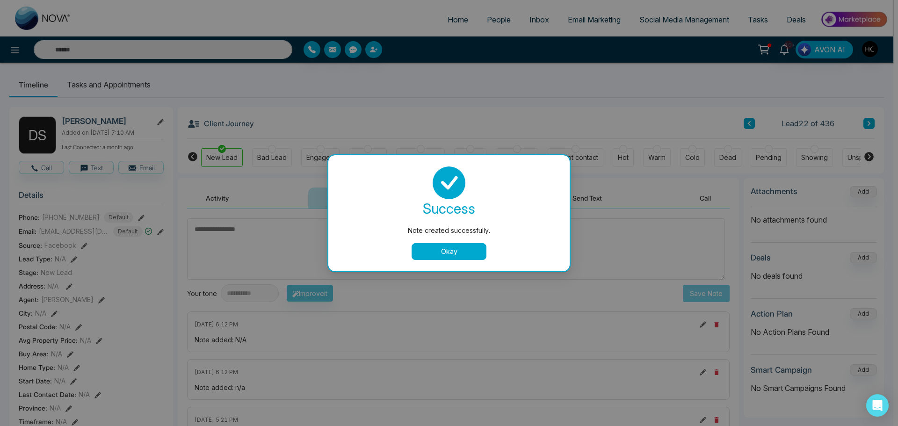
click at [457, 249] on button "Okay" at bounding box center [449, 251] width 75 height 17
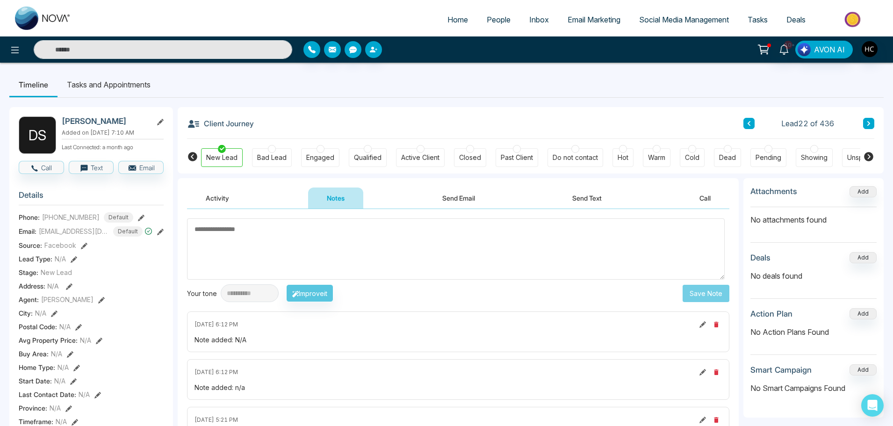
click at [866, 118] on button at bounding box center [868, 123] width 11 height 11
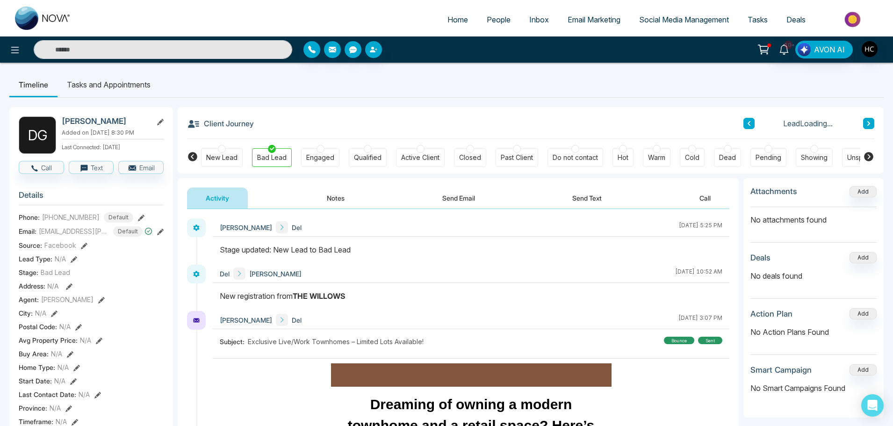
click at [345, 199] on button "Notes" at bounding box center [335, 198] width 55 height 21
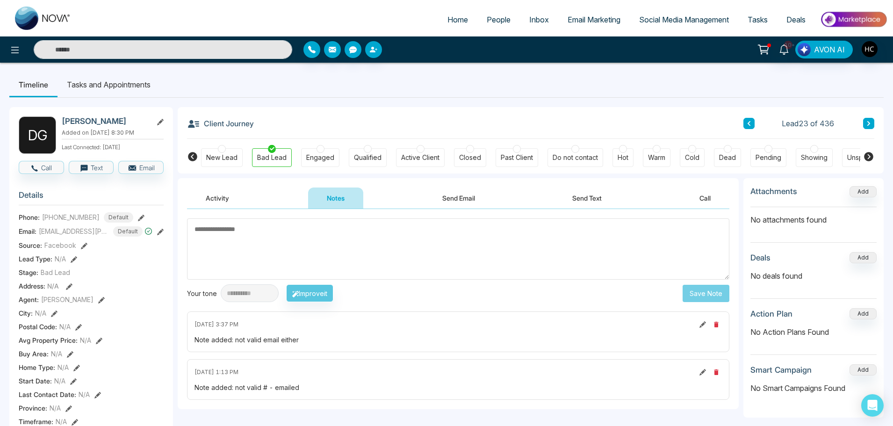
click at [868, 122] on icon at bounding box center [869, 124] width 5 height 6
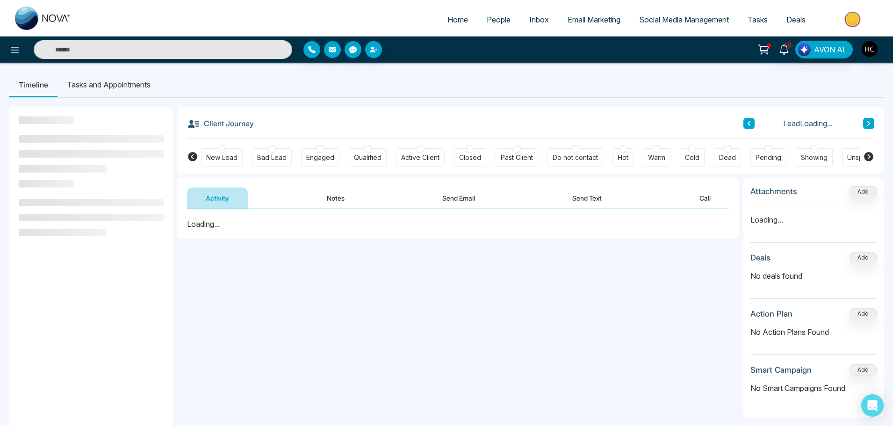
click at [330, 196] on button "Notes" at bounding box center [335, 198] width 55 height 21
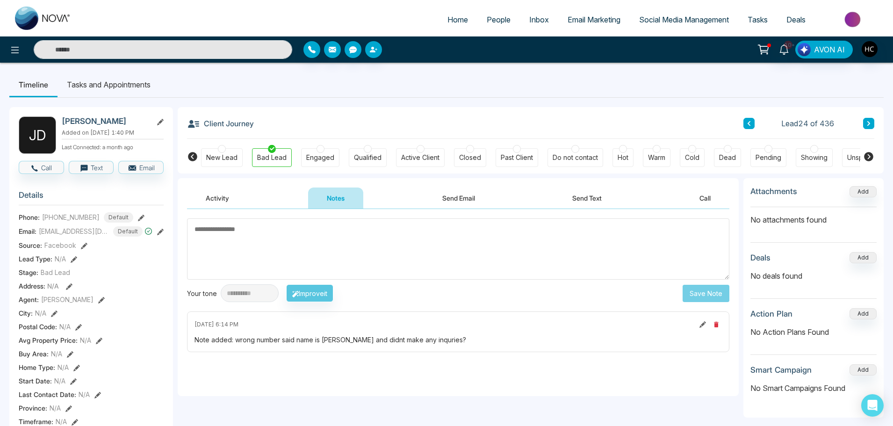
click at [870, 123] on icon at bounding box center [869, 123] width 3 height 5
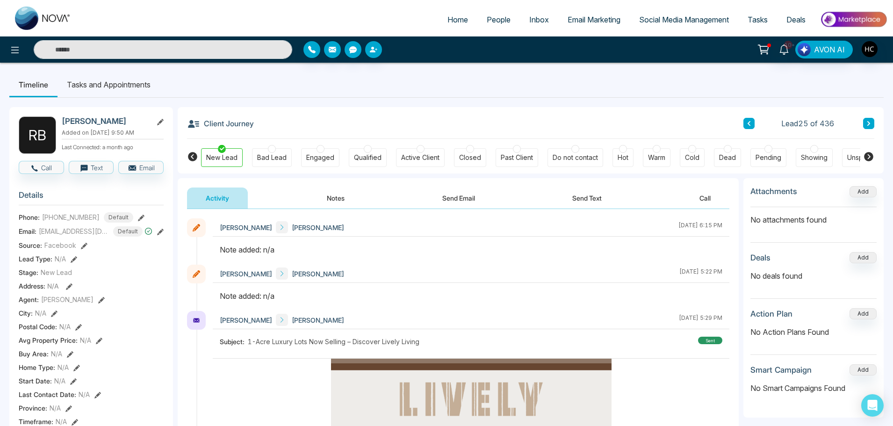
click at [352, 196] on button "Notes" at bounding box center [335, 198] width 55 height 21
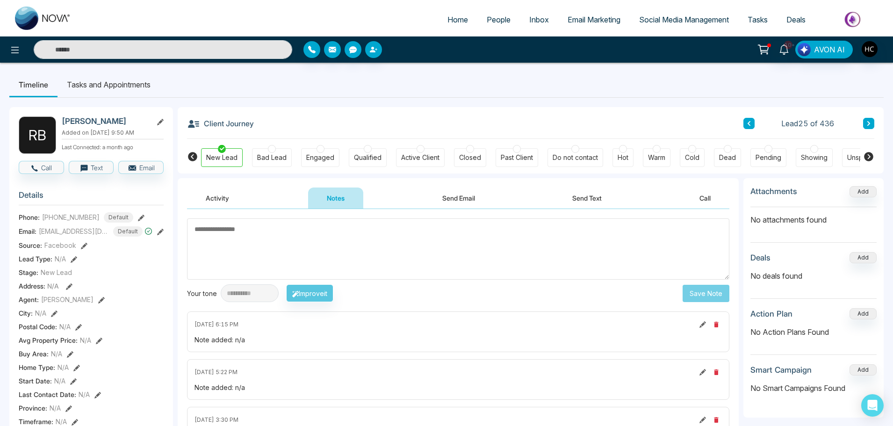
click at [387, 243] on textarea at bounding box center [458, 248] width 543 height 61
type textarea "***"
click at [700, 290] on button "Save Note" at bounding box center [706, 293] width 47 height 17
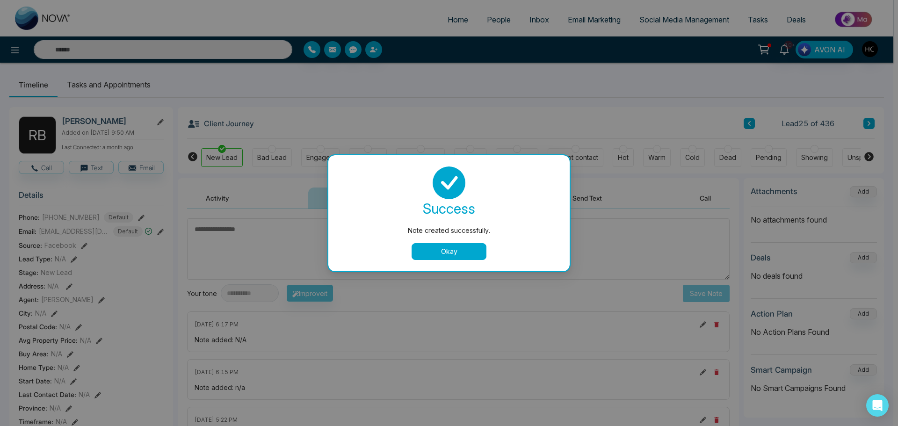
click at [783, 114] on div "Note created successfully. success Note created successfully. Okay" at bounding box center [449, 213] width 898 height 426
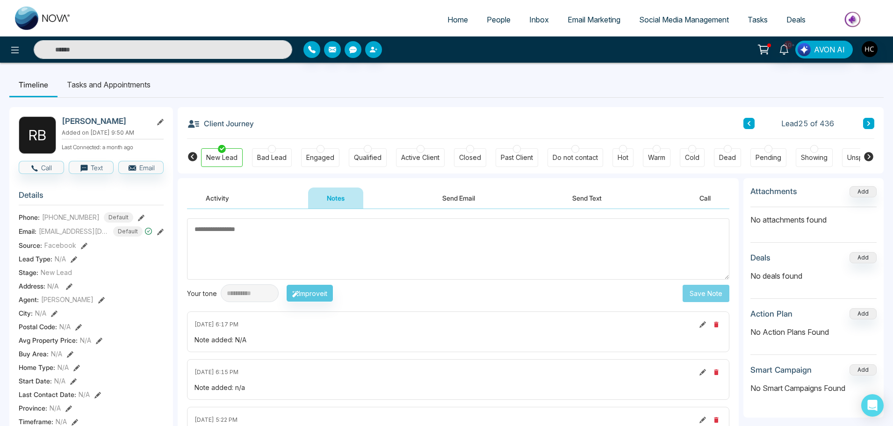
click at [871, 122] on button at bounding box center [868, 123] width 11 height 11
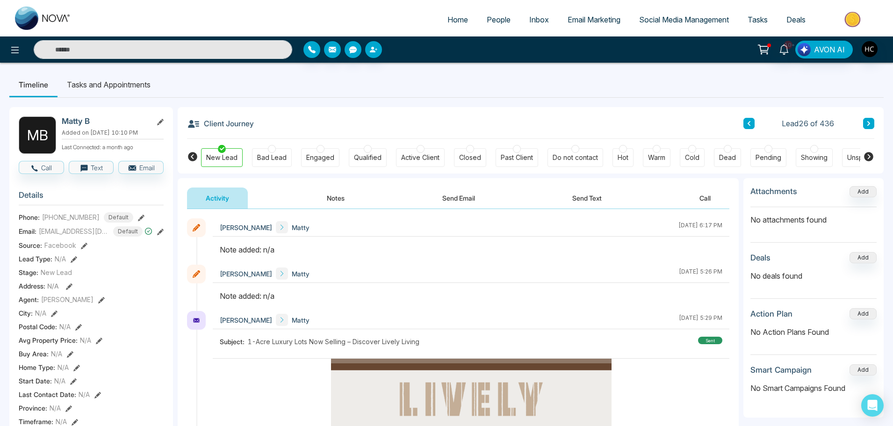
click at [330, 198] on button "Notes" at bounding box center [335, 198] width 55 height 21
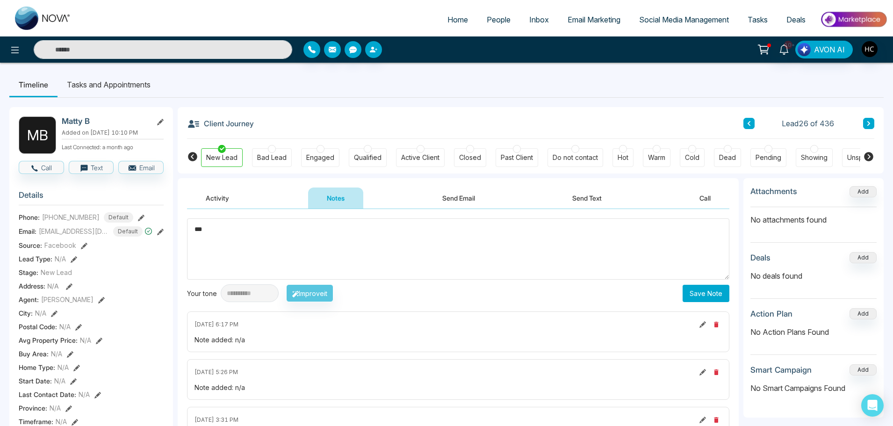
type textarea "***"
click at [701, 285] on button "Save Note" at bounding box center [706, 293] width 47 height 17
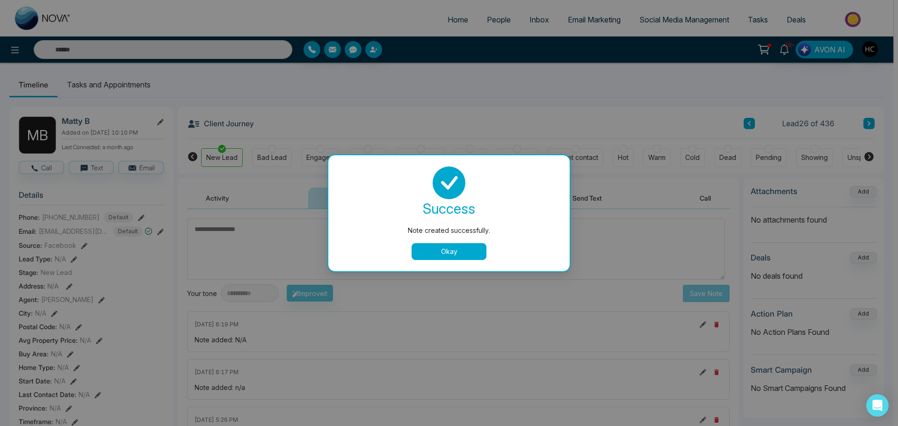
click at [611, 261] on div "Note created successfully. success Note created successfully. Okay" at bounding box center [449, 213] width 898 height 426
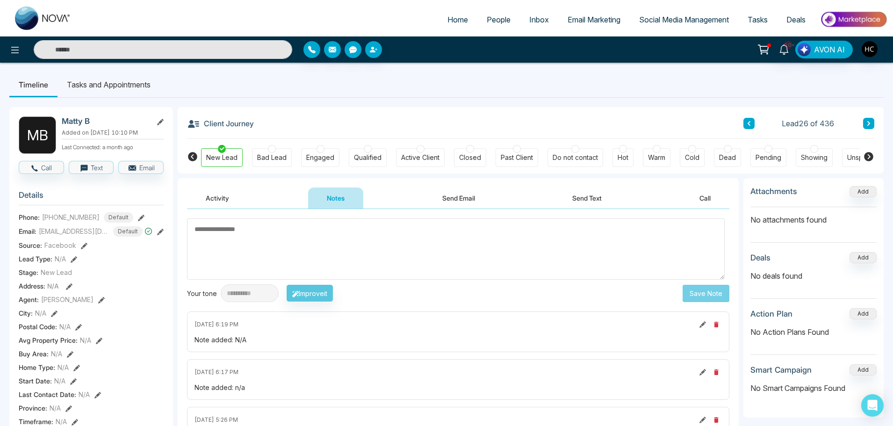
click at [871, 123] on icon at bounding box center [869, 124] width 5 height 6
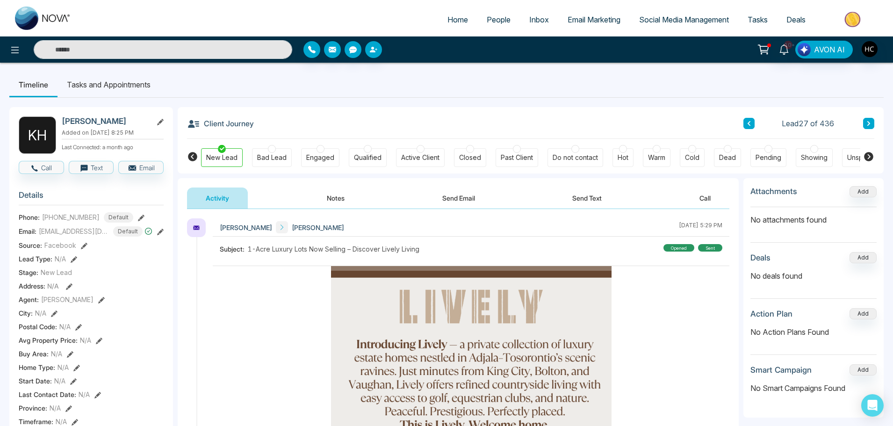
click at [348, 202] on button "Notes" at bounding box center [335, 198] width 55 height 21
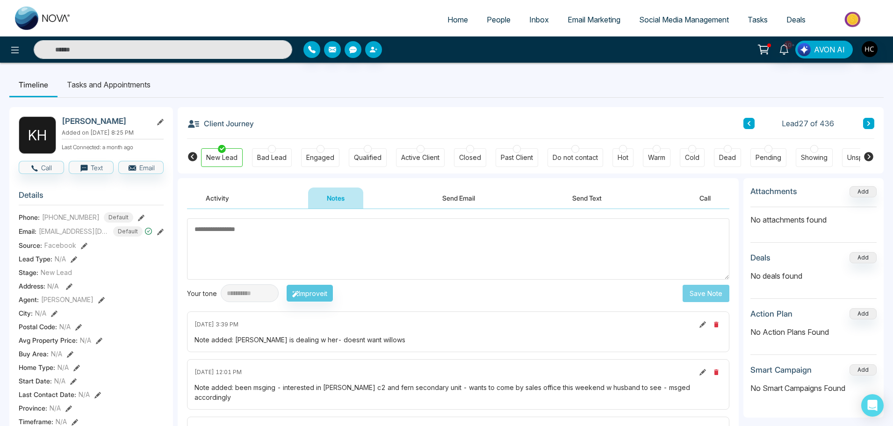
click at [871, 123] on icon at bounding box center [869, 124] width 5 height 6
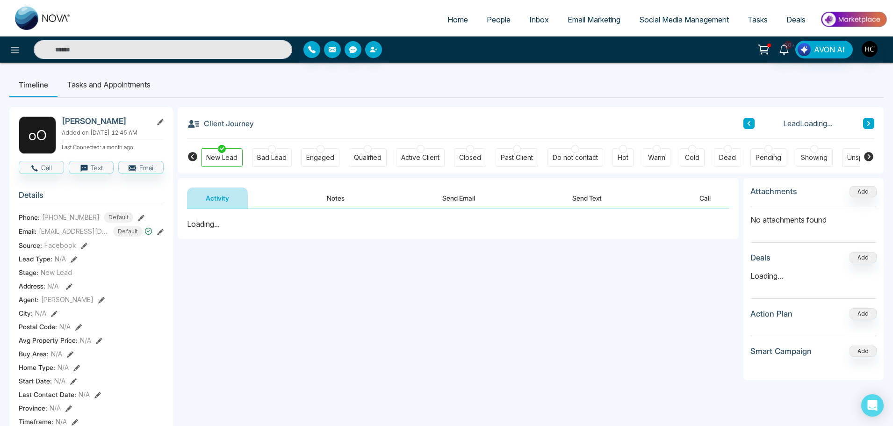
click at [343, 195] on button "Notes" at bounding box center [335, 198] width 55 height 21
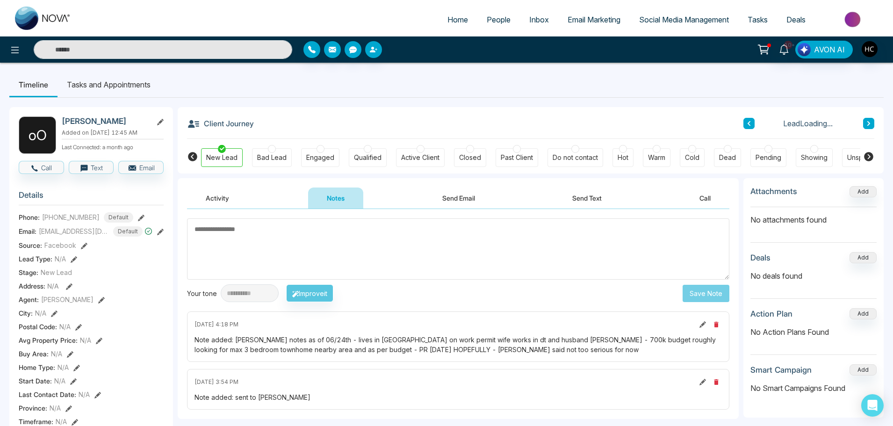
click at [869, 121] on icon at bounding box center [869, 124] width 5 height 6
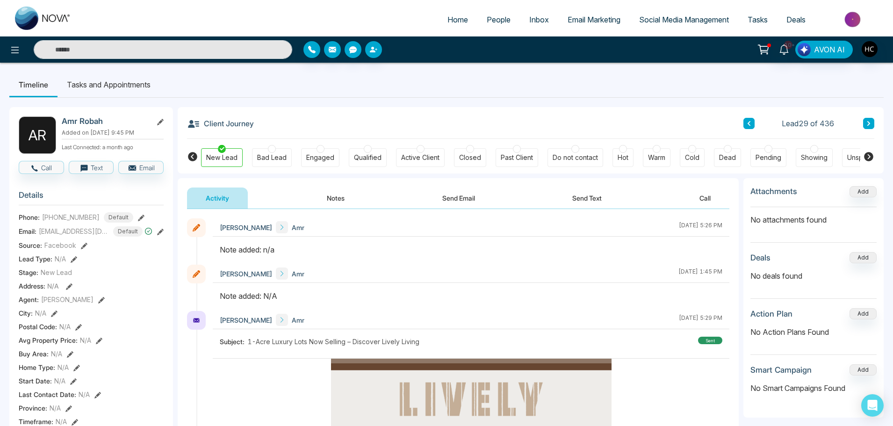
click at [339, 195] on button "Notes" at bounding box center [335, 198] width 55 height 21
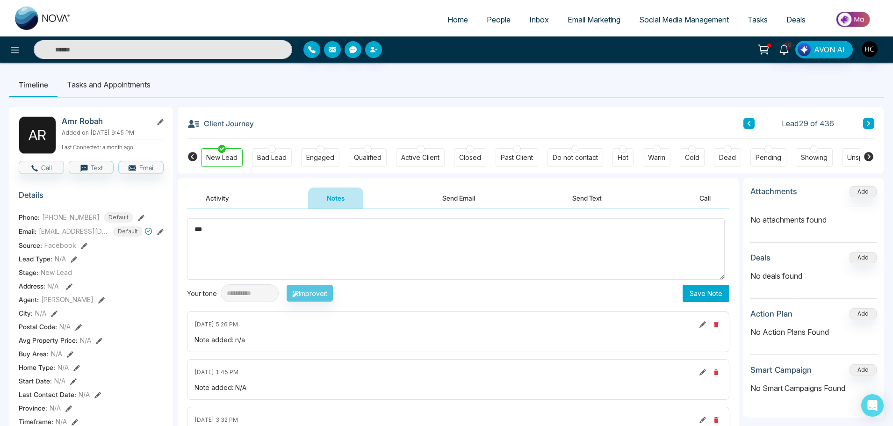
type textarea "***"
click at [705, 288] on button "Save Note" at bounding box center [706, 293] width 47 height 17
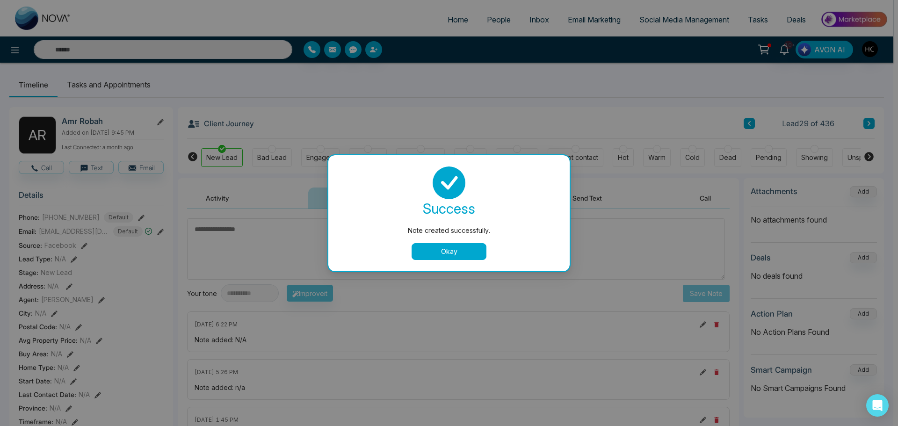
click at [722, 90] on div "Note created successfully. success Note created successfully. Okay" at bounding box center [449, 213] width 898 height 426
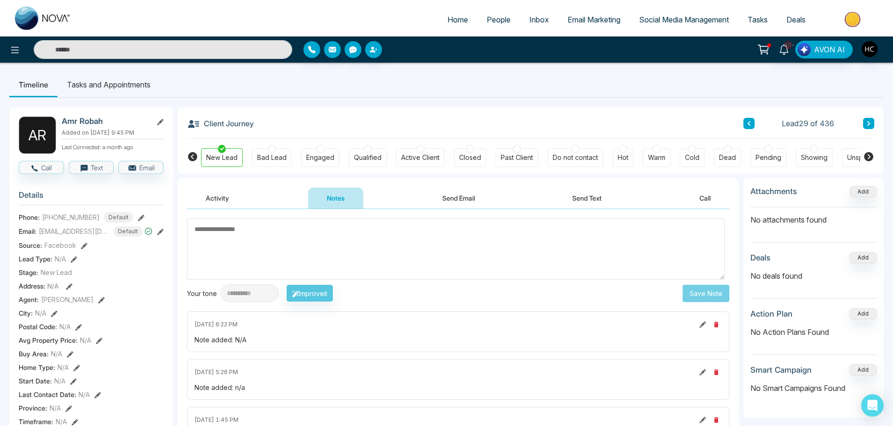
click at [865, 121] on button at bounding box center [868, 123] width 11 height 11
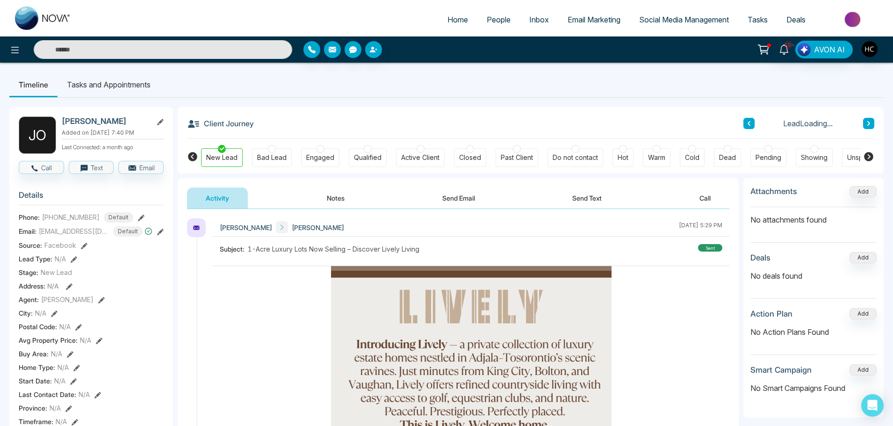
click at [332, 195] on button "Notes" at bounding box center [335, 198] width 55 height 21
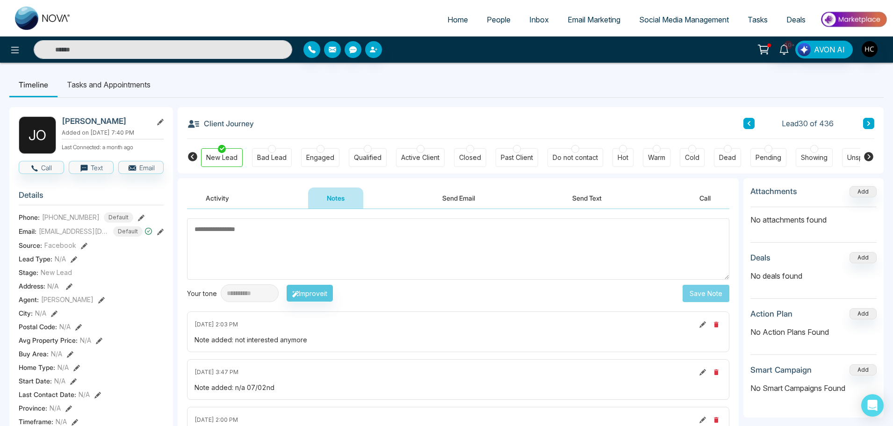
click at [871, 121] on icon at bounding box center [869, 124] width 5 height 6
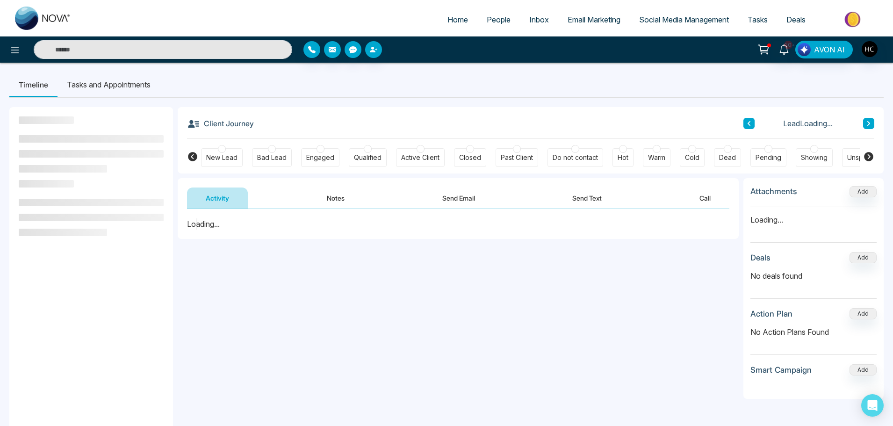
click at [341, 198] on button "Notes" at bounding box center [335, 198] width 55 height 21
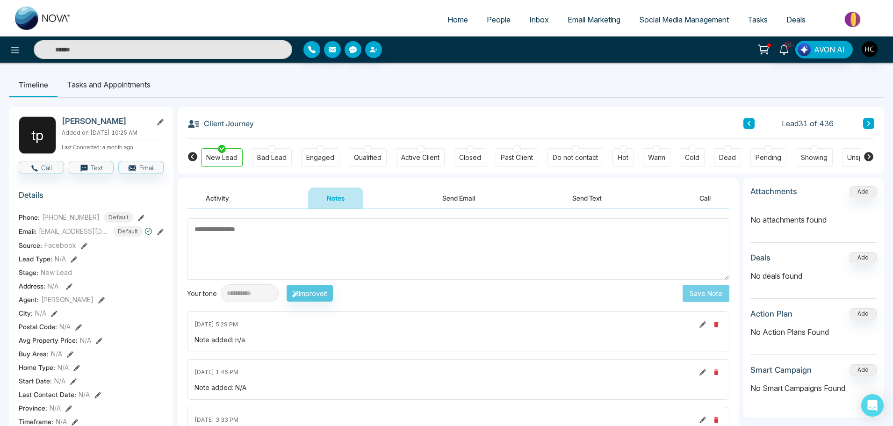
click at [268, 239] on textarea at bounding box center [458, 248] width 543 height 61
click at [309, 244] on textarea at bounding box center [458, 248] width 543 height 61
type textarea "***"
click at [692, 295] on button "Save Note" at bounding box center [706, 293] width 47 height 17
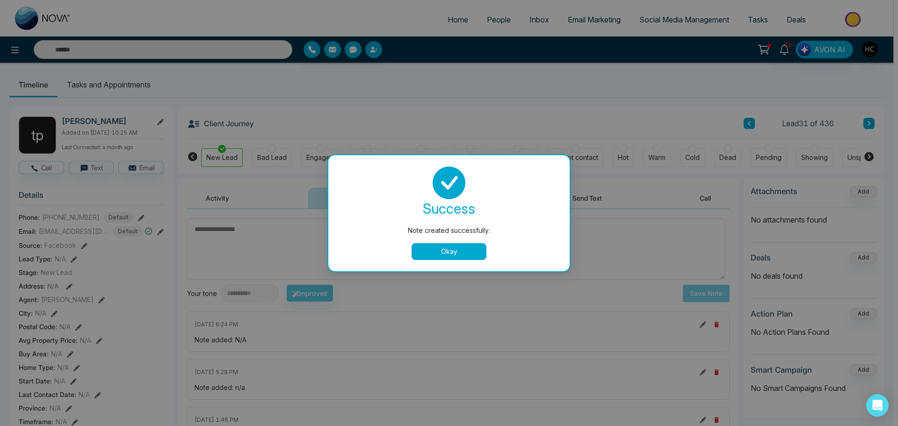
click at [427, 247] on button "Okay" at bounding box center [449, 251] width 75 height 17
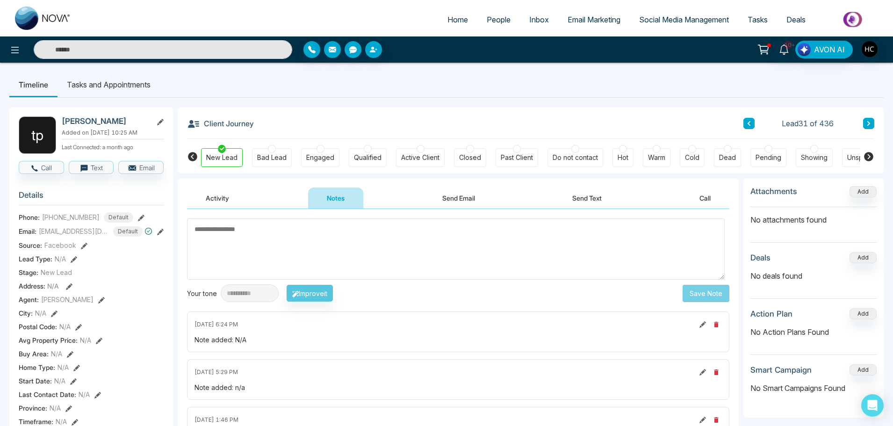
click at [871, 120] on button at bounding box center [868, 123] width 11 height 11
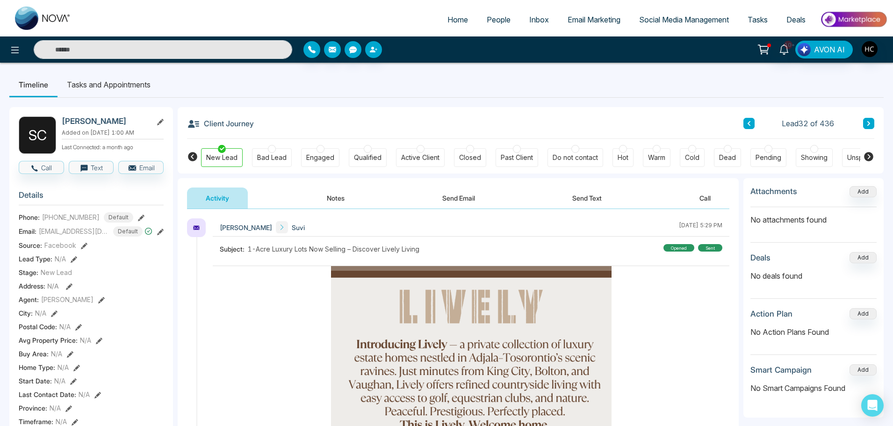
click at [331, 196] on button "Notes" at bounding box center [335, 198] width 55 height 21
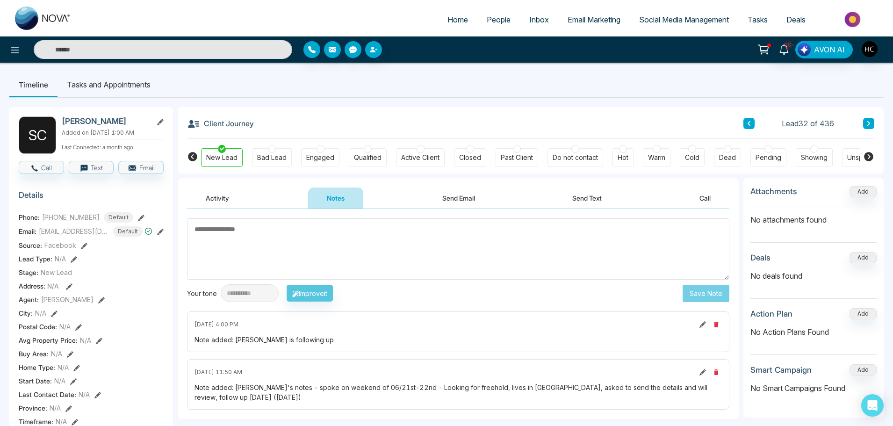
click at [359, 242] on textarea at bounding box center [458, 248] width 543 height 61
click at [871, 122] on icon at bounding box center [869, 124] width 5 height 6
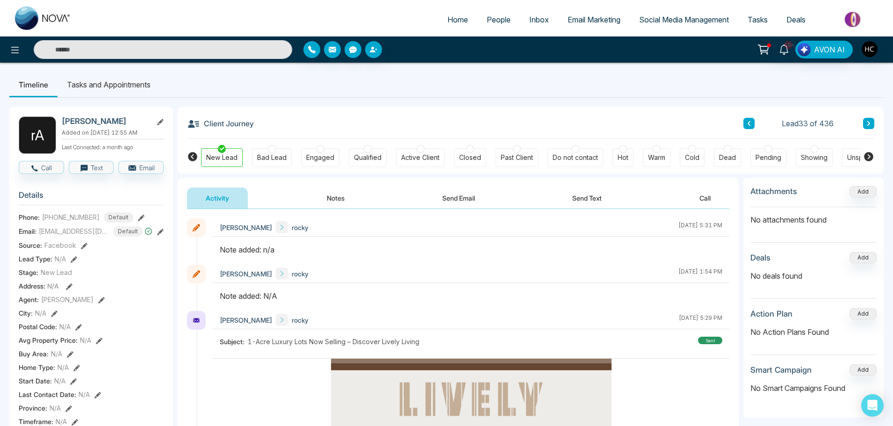
click at [335, 198] on button "Notes" at bounding box center [335, 198] width 55 height 21
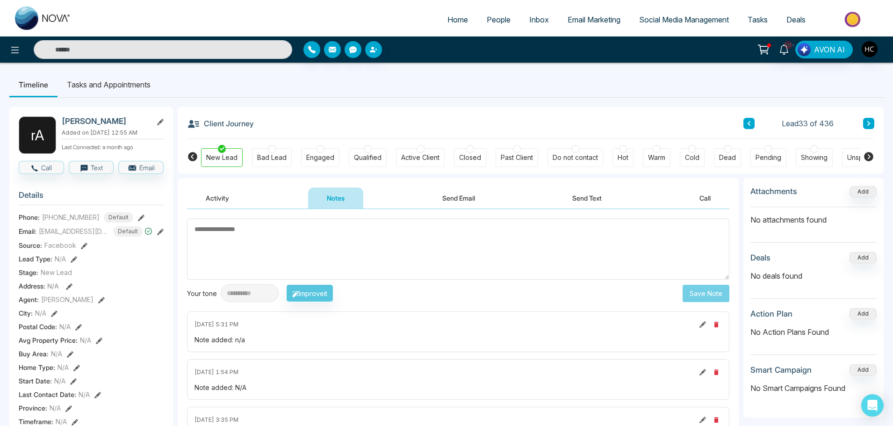
click at [697, 77] on ul "Timeline Tasks and Appointments" at bounding box center [446, 84] width 875 height 25
